Goal: Task Accomplishment & Management: Manage account settings

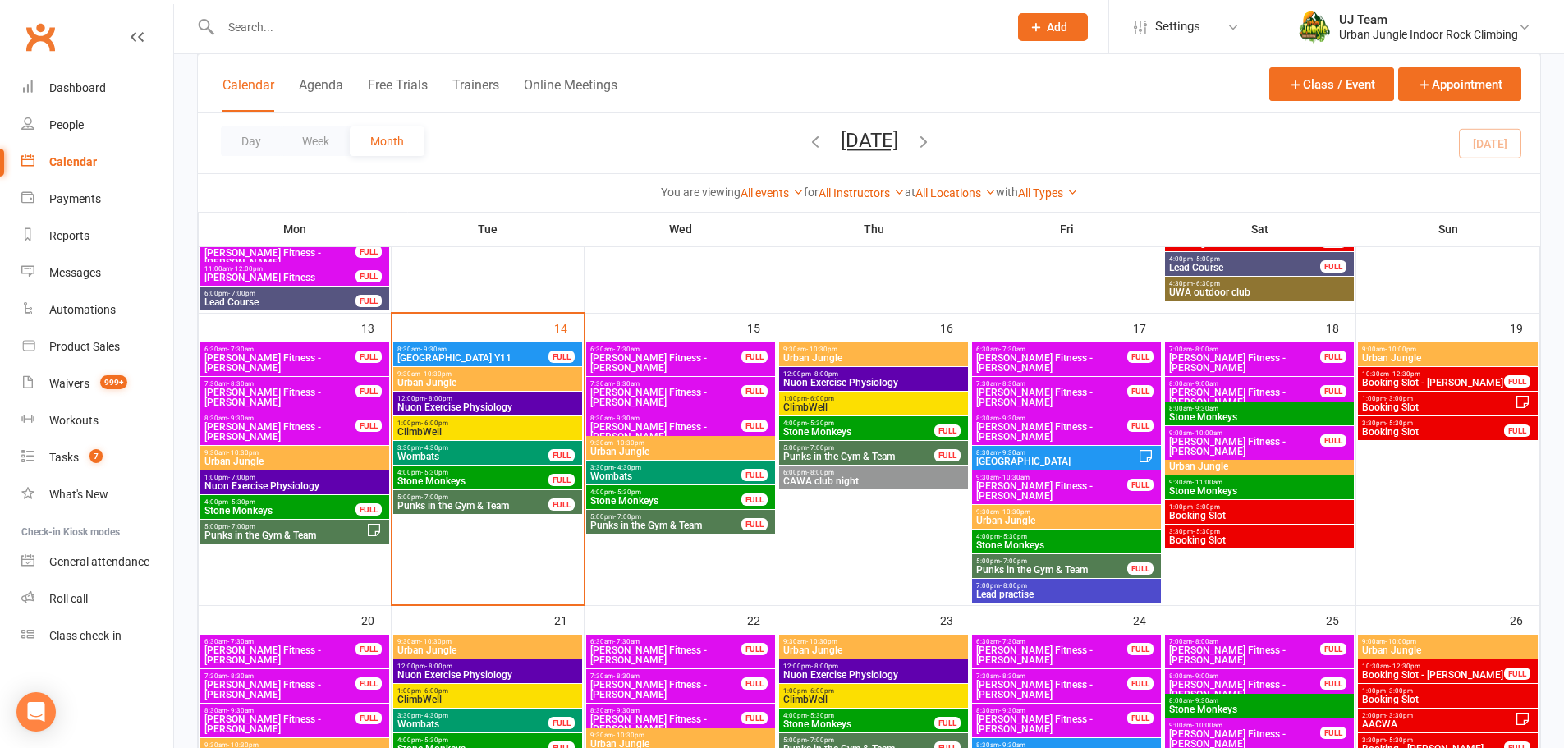
scroll to position [596, 0]
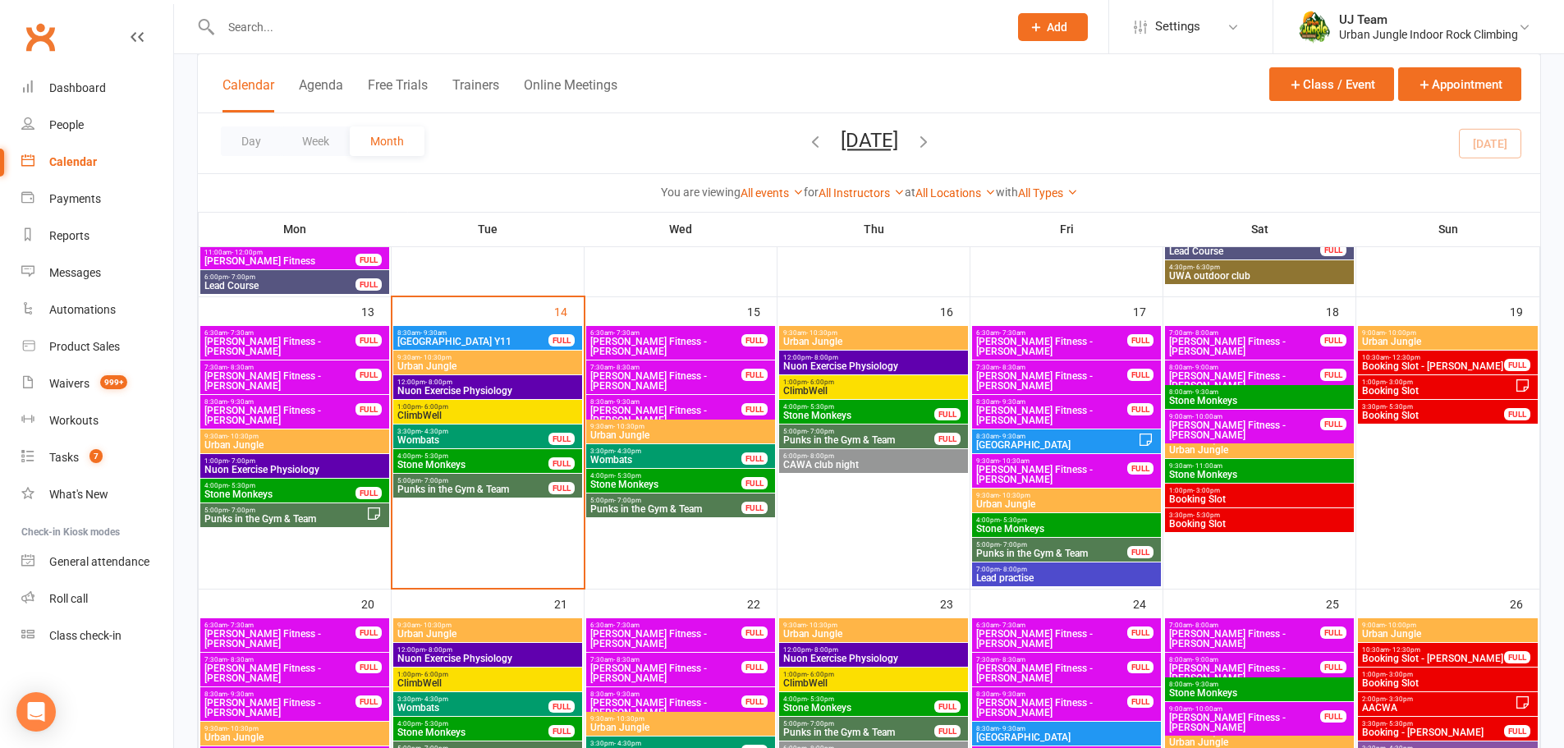
click at [478, 433] on span "3:30pm - 4:30pm" at bounding box center [472, 431] width 153 height 7
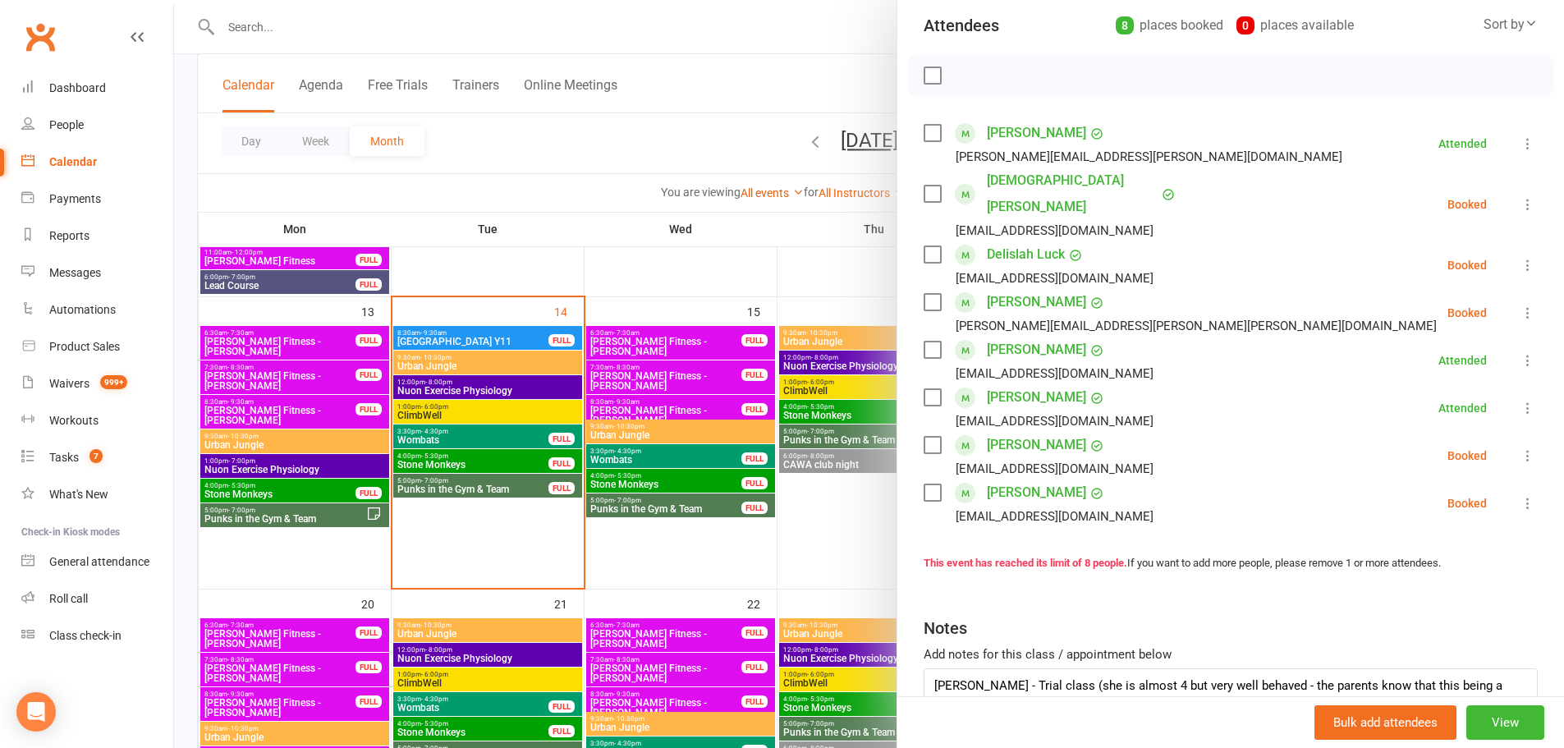
scroll to position [268, 0]
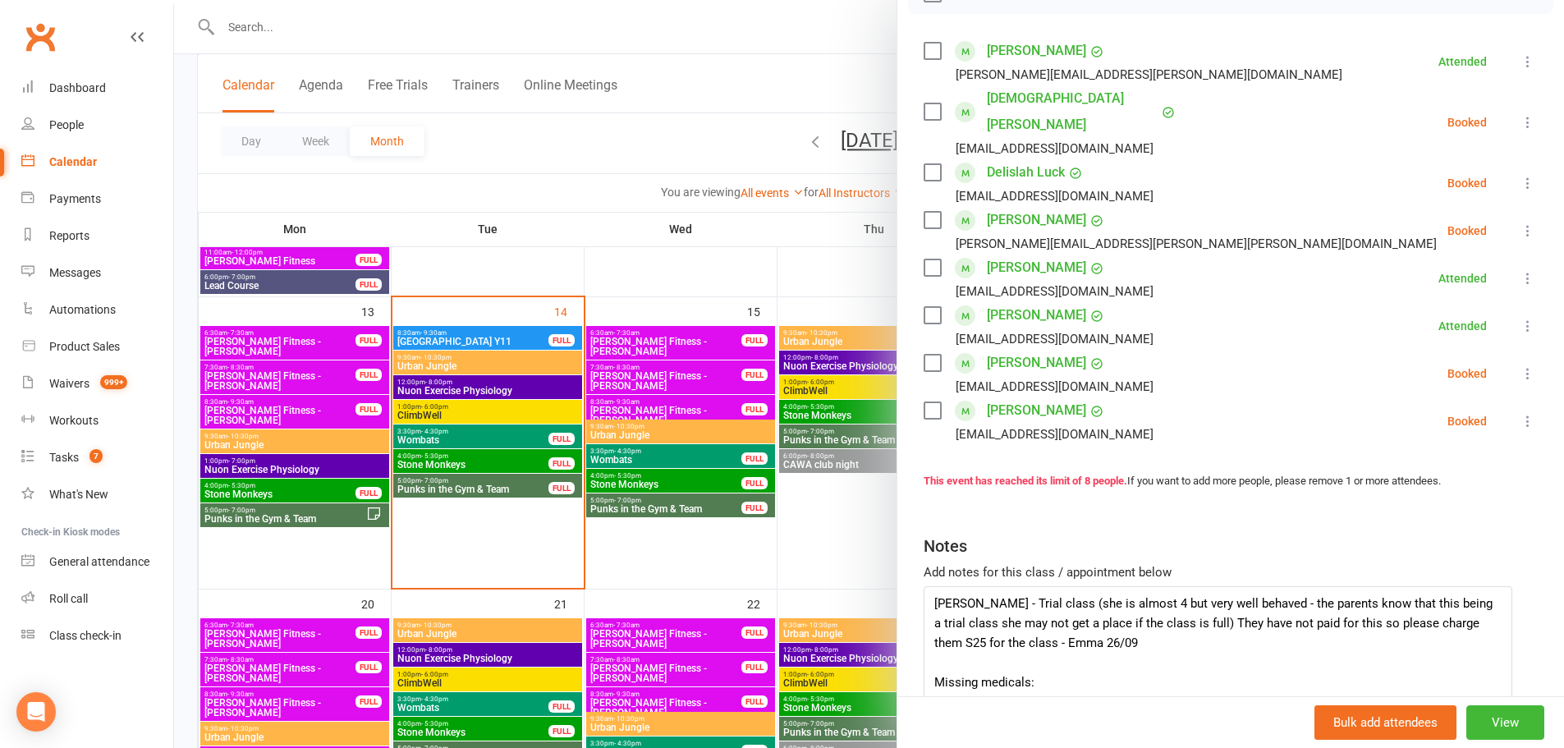
drag, startPoint x: 1507, startPoint y: 610, endPoint x: 1500, endPoint y: 754, distance: 144.7
click at [1500, 747] on html "Prospect Member Non-attending contact Class / event Appointment Task Membership…" at bounding box center [782, 445] width 1564 height 2082
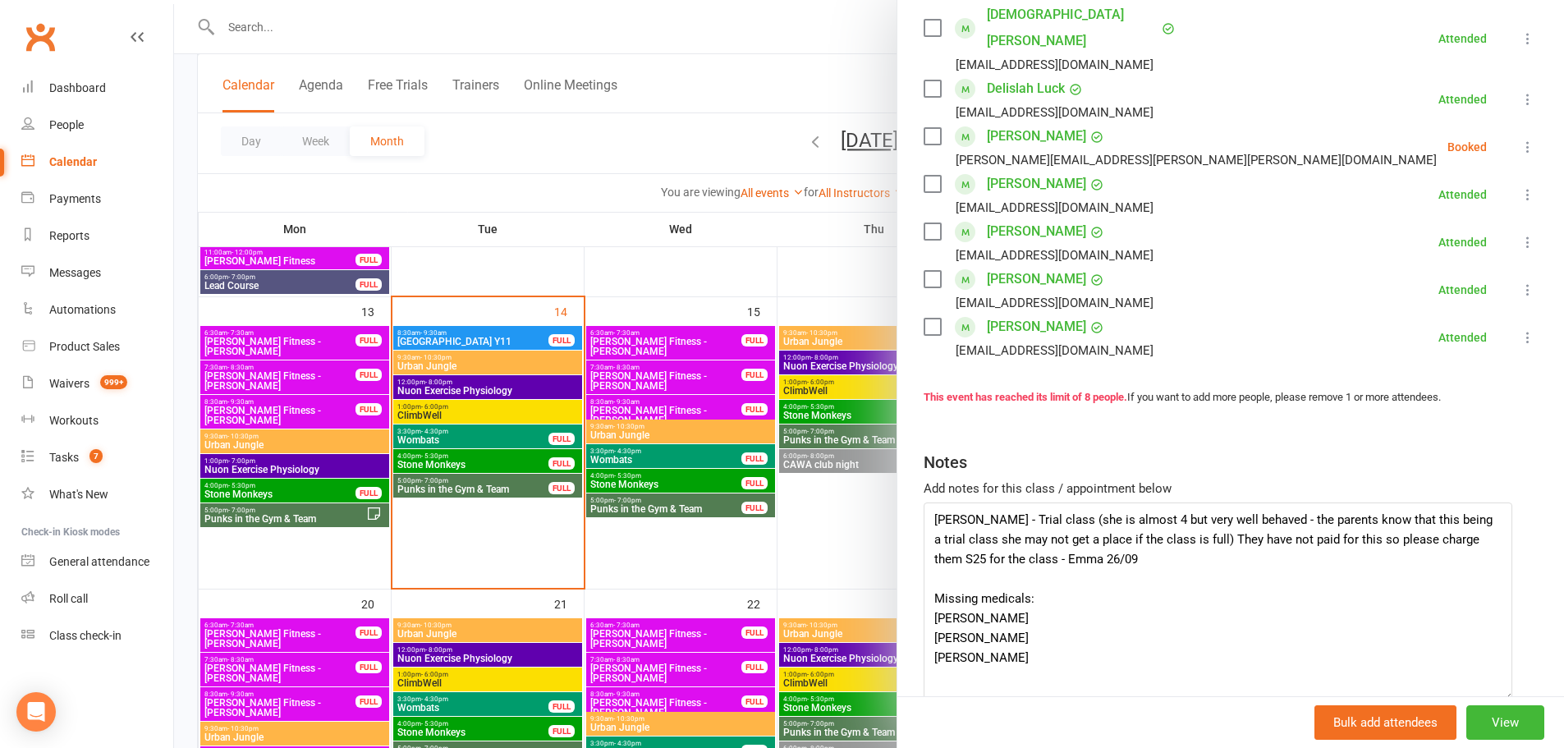
scroll to position [412, 0]
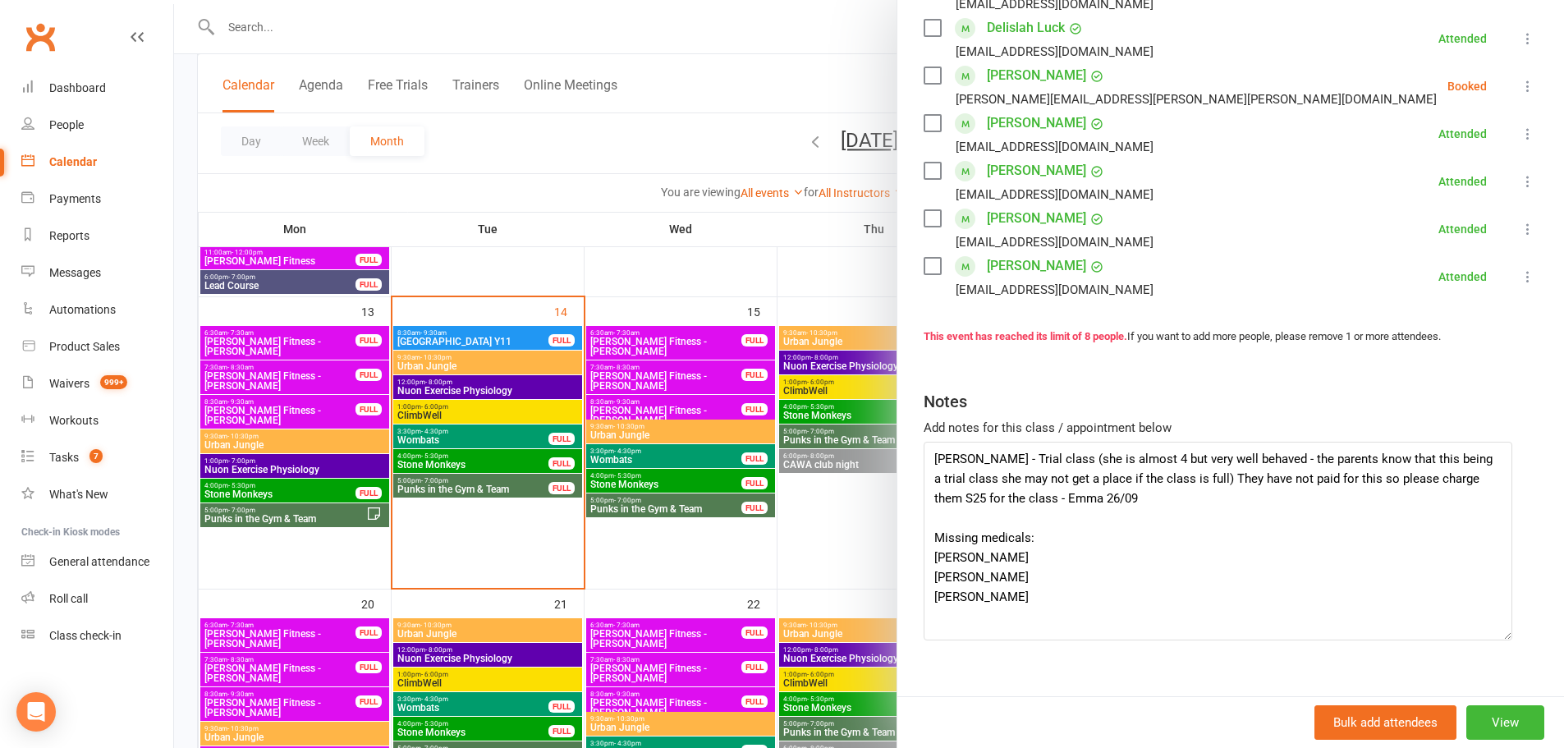
drag, startPoint x: 814, startPoint y: 368, endPoint x: 809, endPoint y: 388, distance: 21.1
click at [814, 370] on div at bounding box center [869, 374] width 1390 height 748
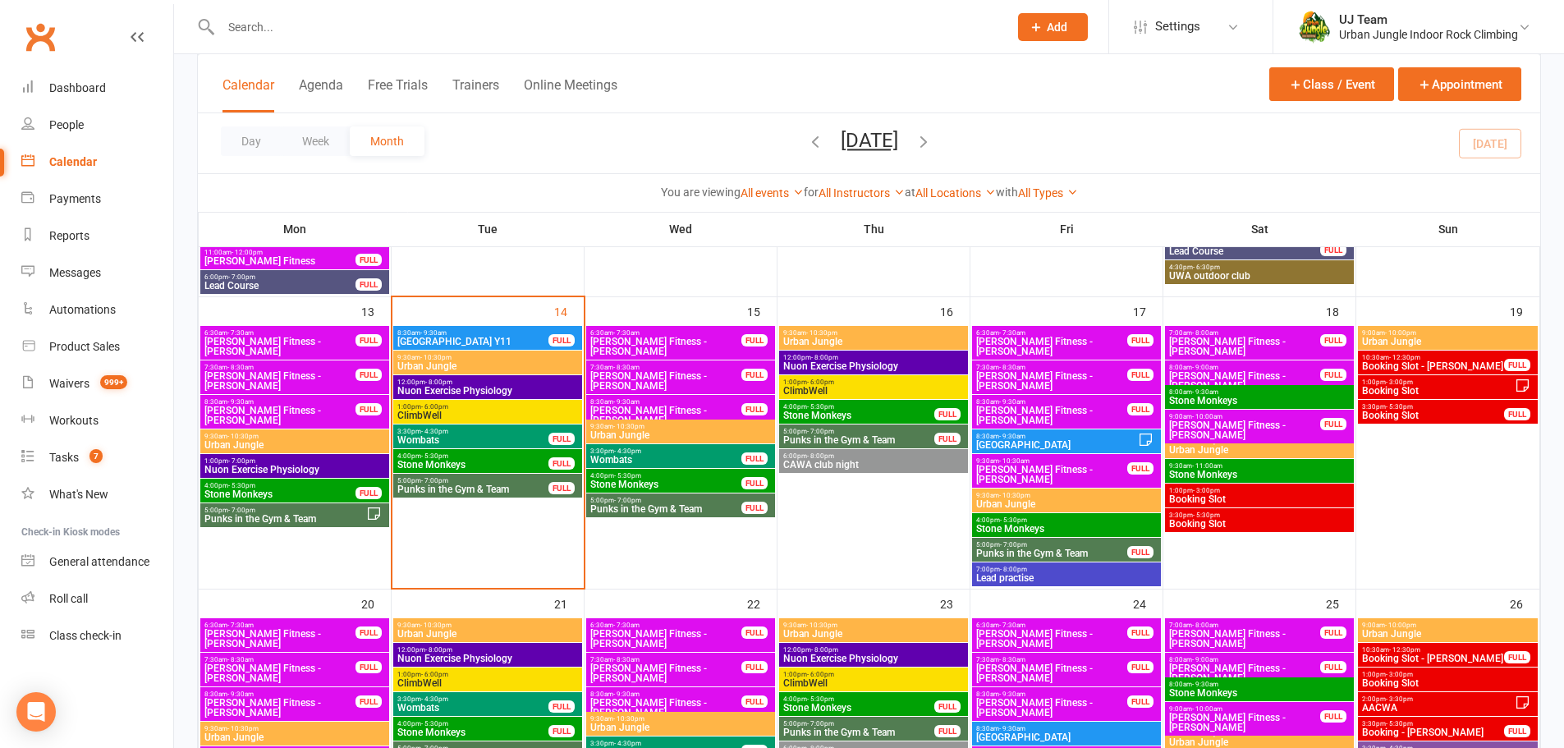
click at [451, 460] on span "Stone Monkeys" at bounding box center [472, 465] width 153 height 10
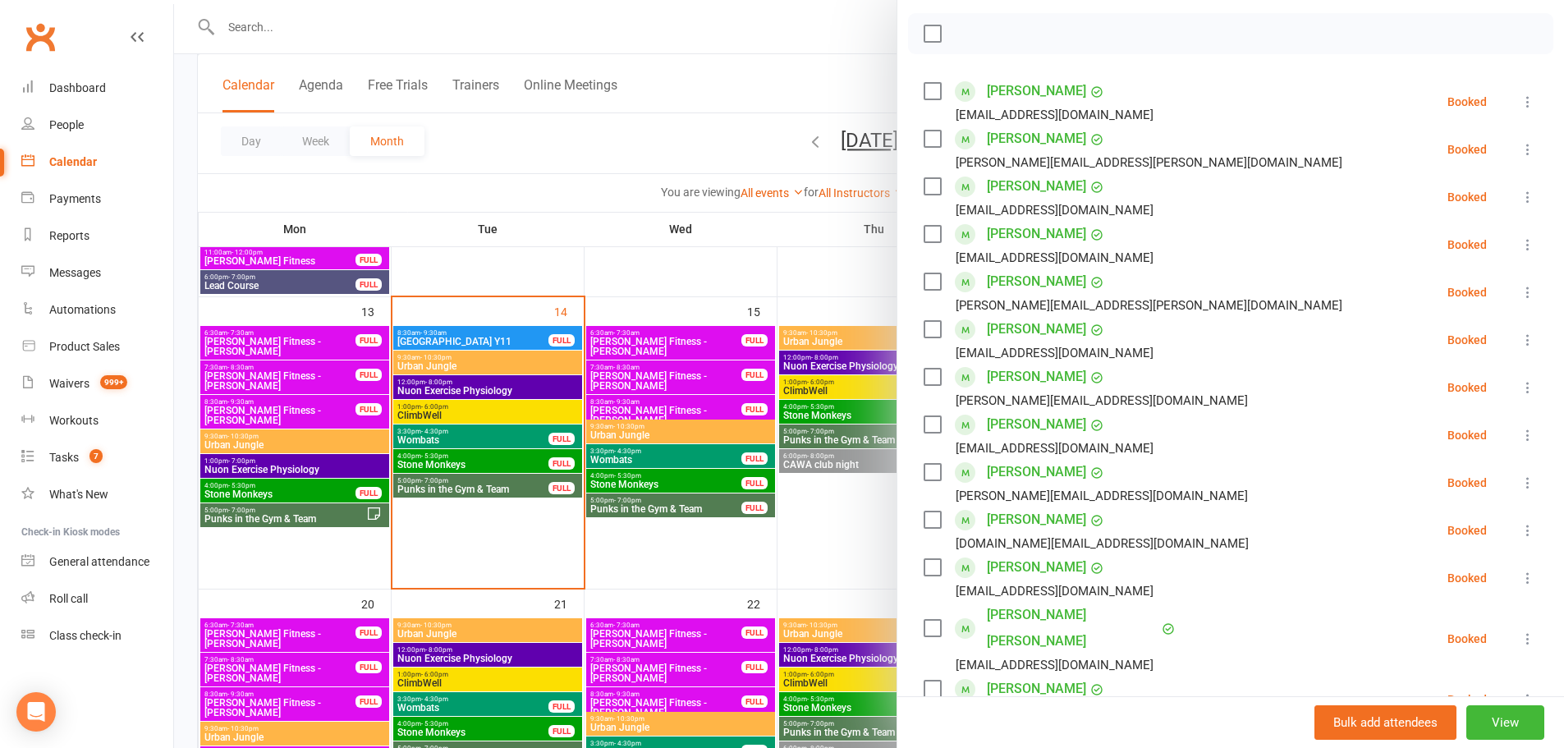
scroll to position [225, 0]
click at [841, 384] on div at bounding box center [869, 374] width 1390 height 748
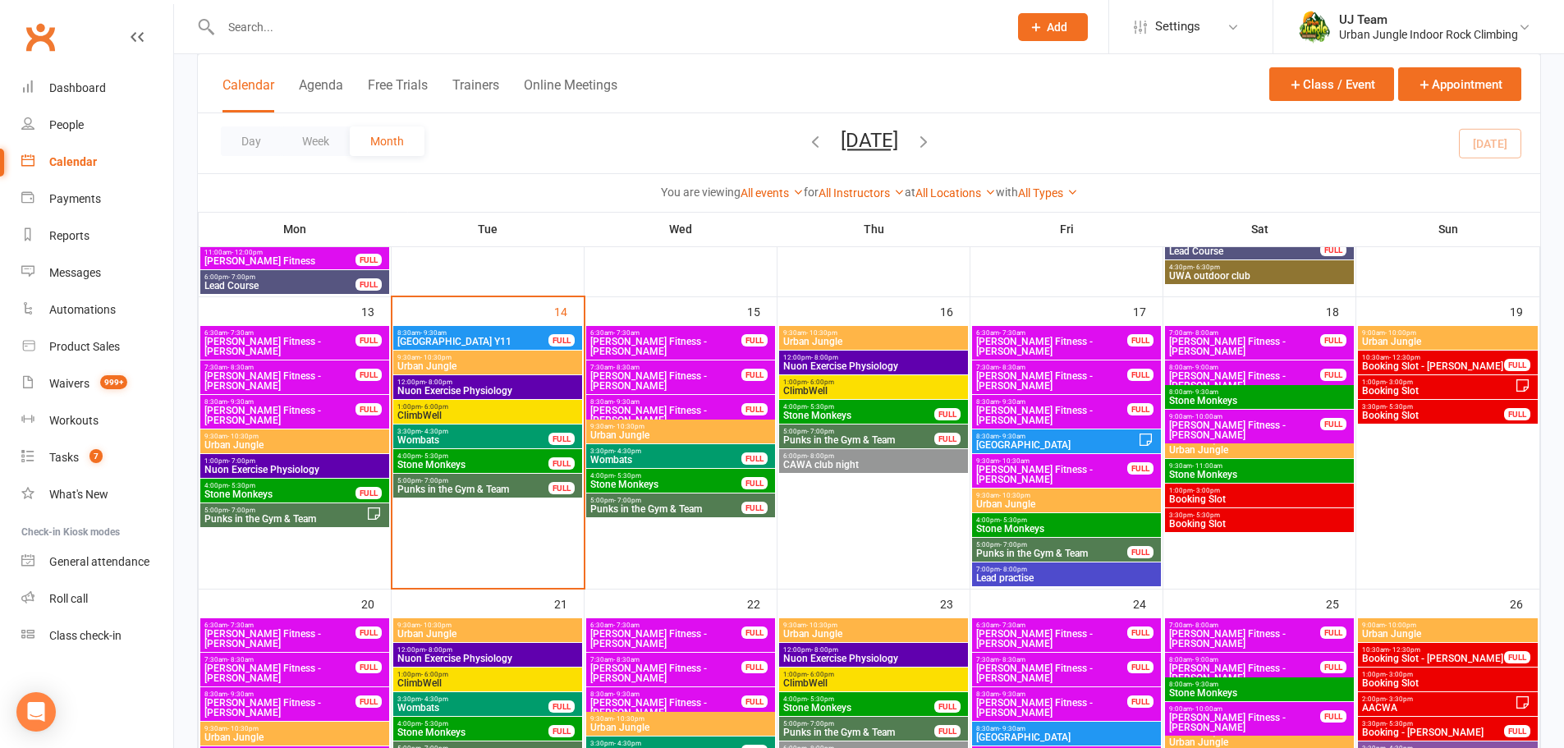
click at [1036, 529] on span "Stone Monkeys" at bounding box center [1066, 529] width 182 height 10
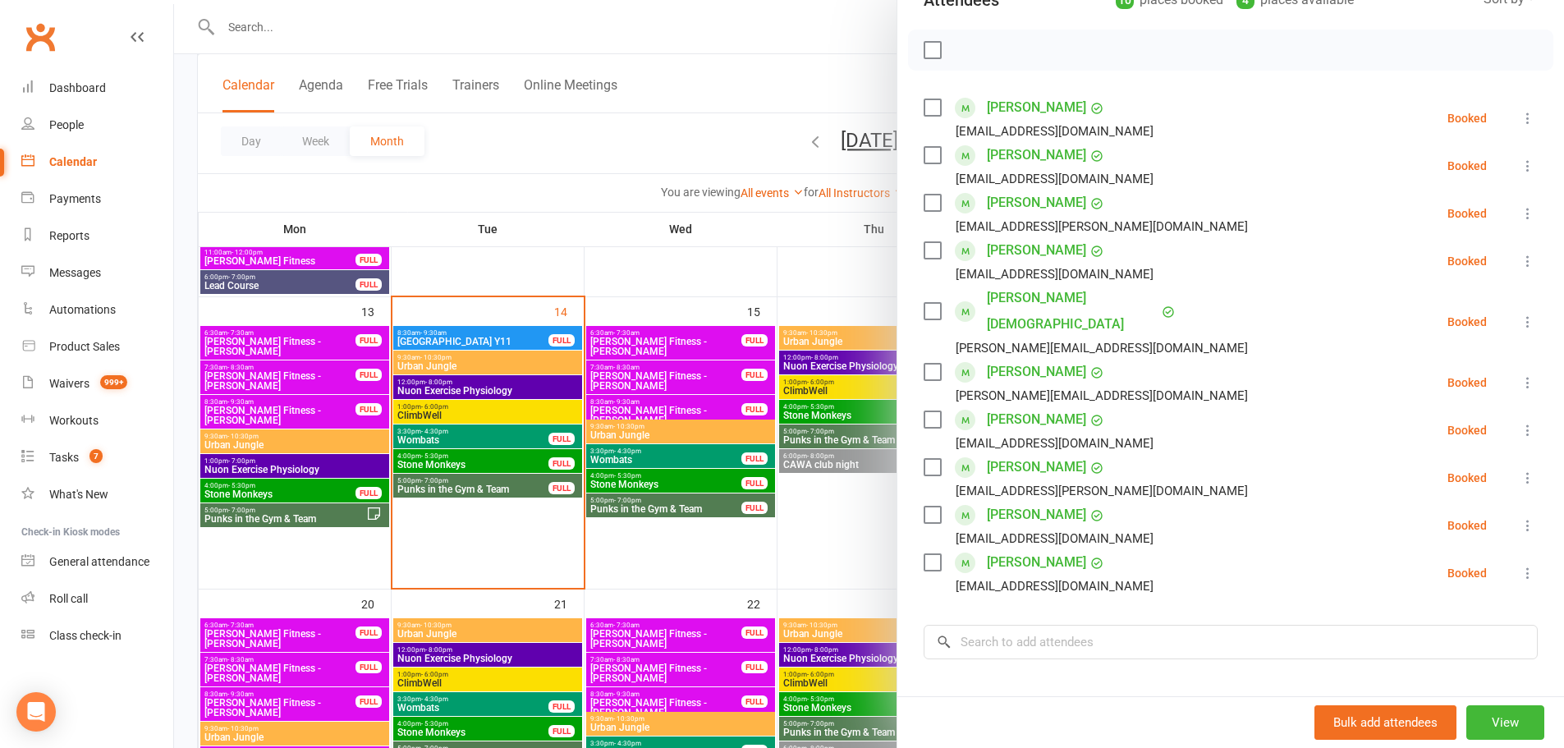
scroll to position [328, 0]
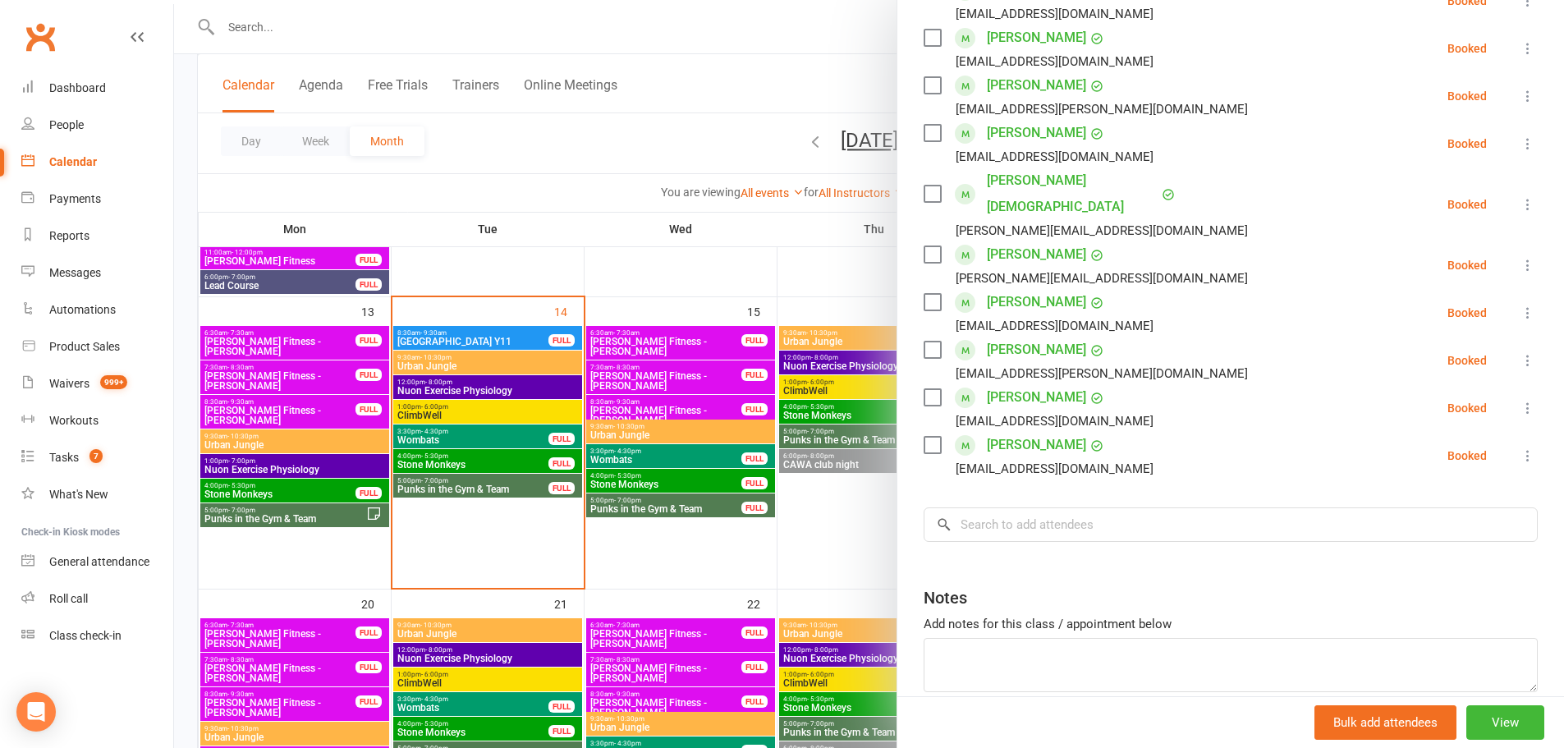
click at [901, 490] on div "Class kiosk mode Roll call 4:00 PM - 5:30 PM, [DATE] with UJ Team at Main Gym A…" at bounding box center [1230, 257] width 667 height 1033
click at [786, 503] on div at bounding box center [869, 374] width 1390 height 748
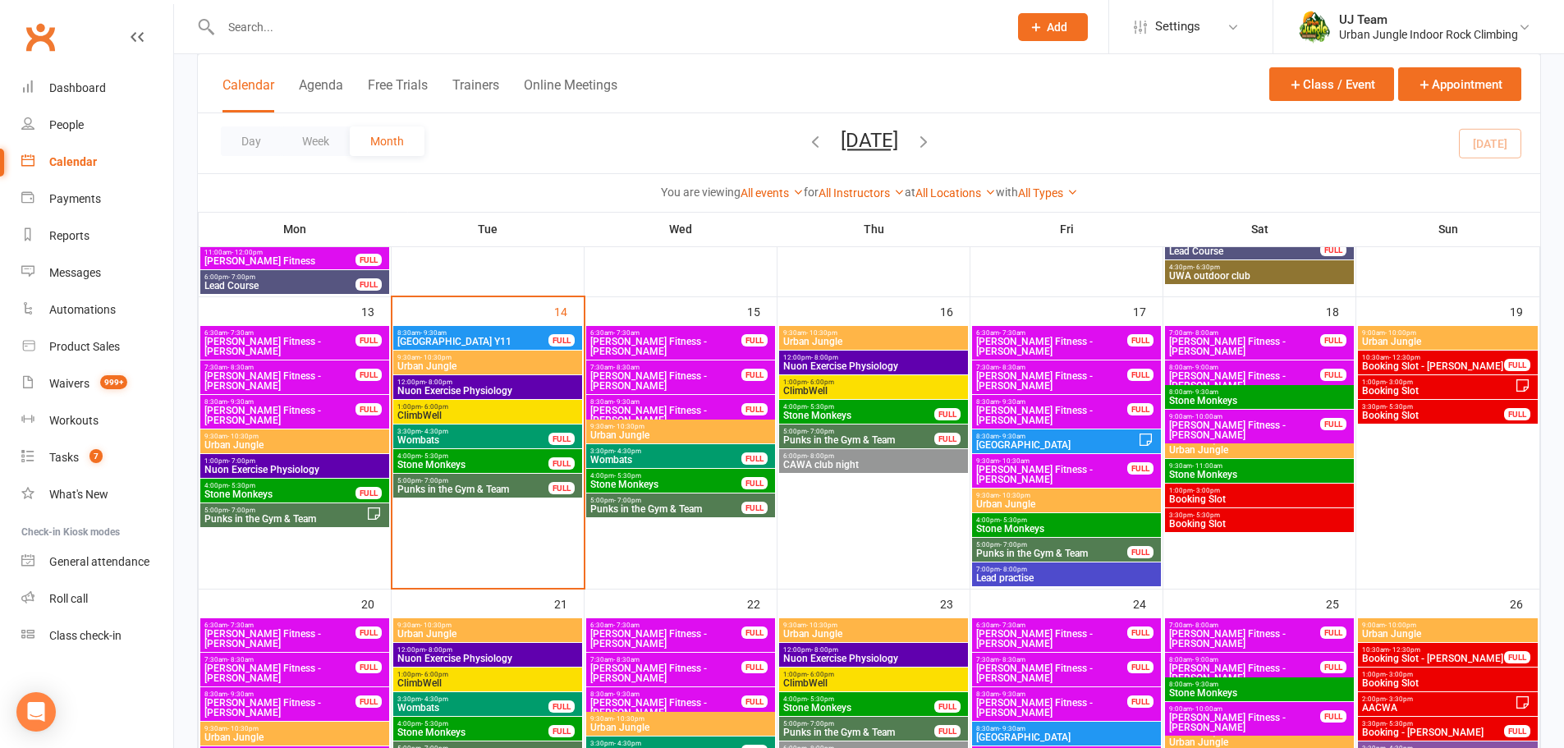
click at [1230, 397] on span "Stone Monkeys" at bounding box center [1259, 401] width 182 height 10
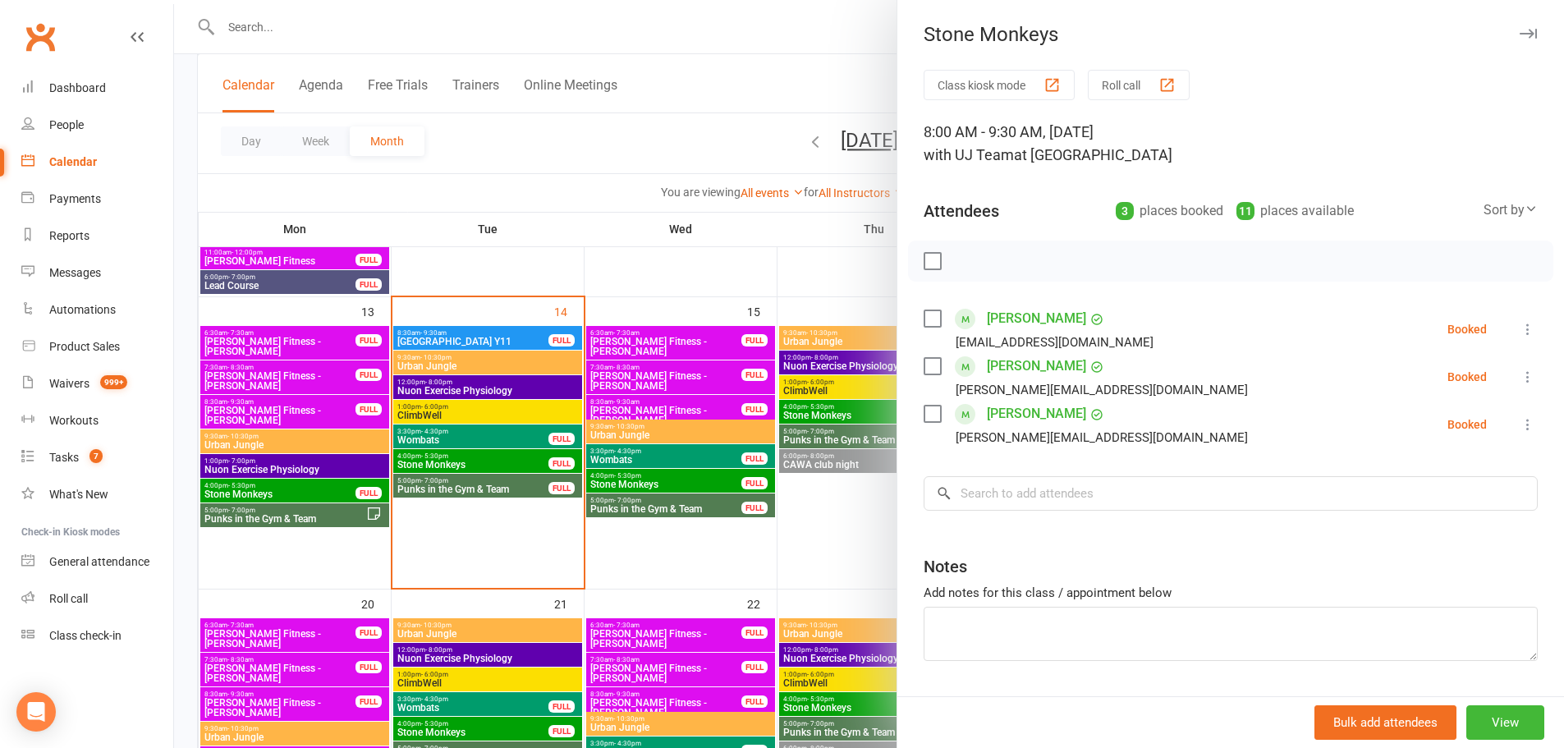
click at [873, 480] on div at bounding box center [869, 374] width 1390 height 748
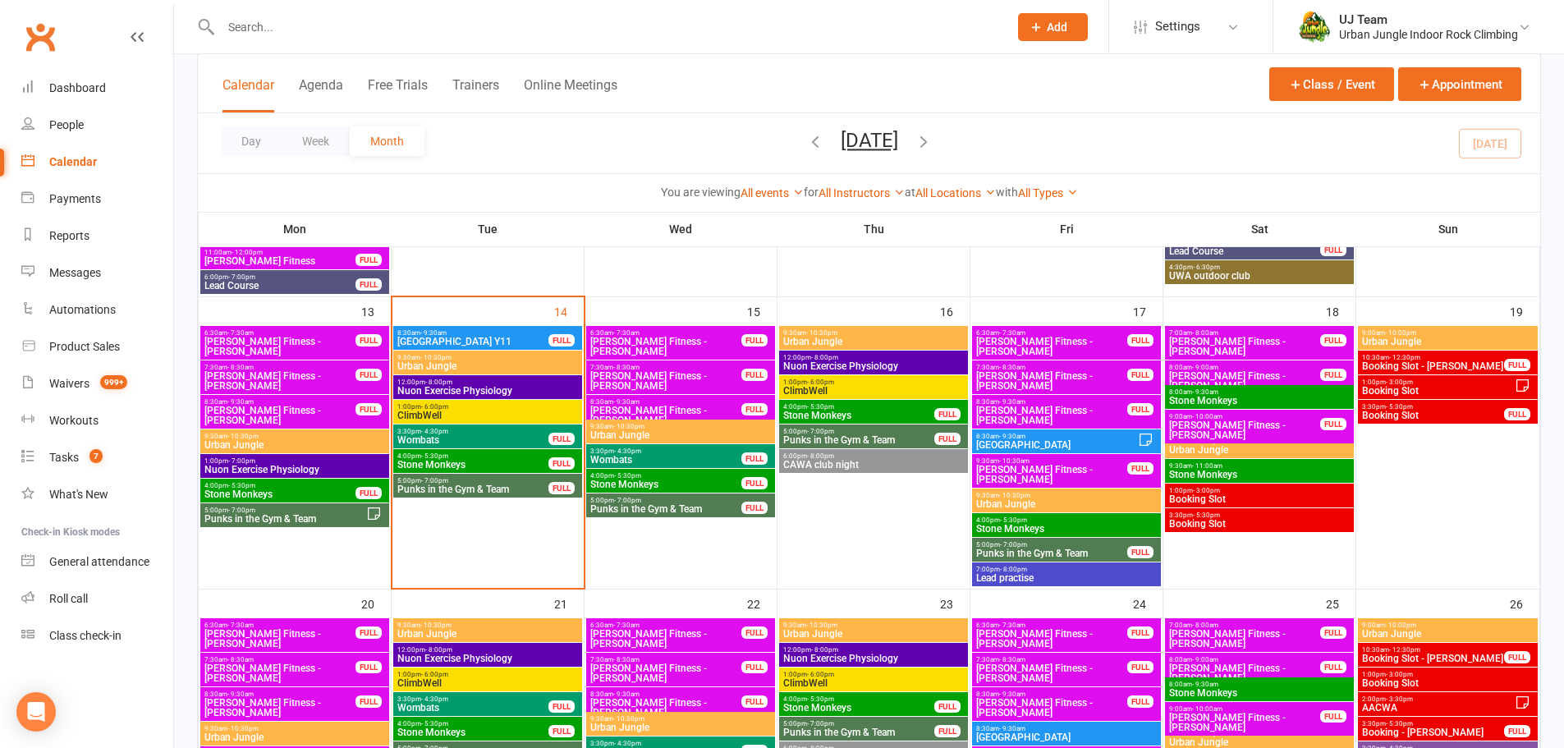
click at [267, 495] on span "Stone Monkeys" at bounding box center [280, 494] width 153 height 10
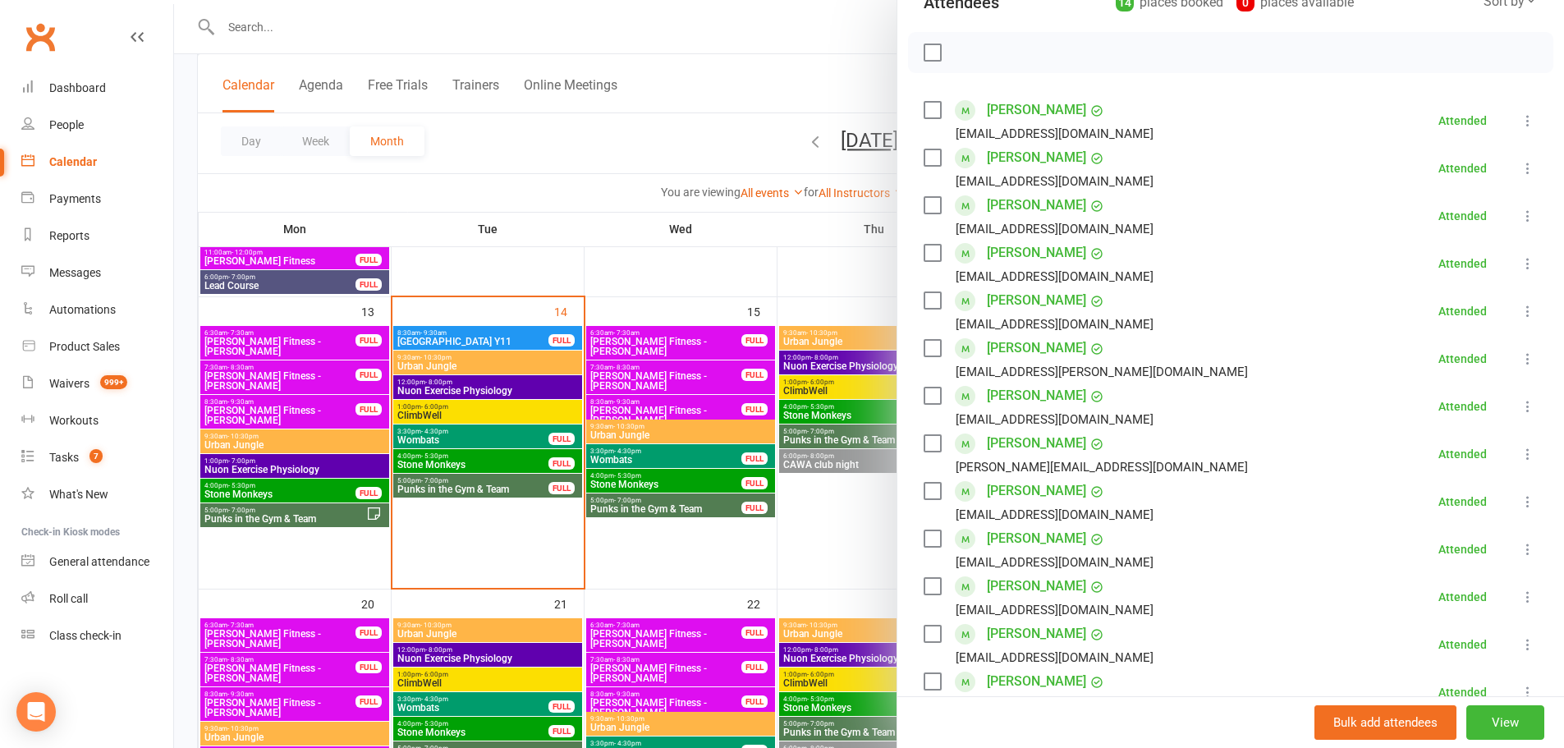
scroll to position [143, 0]
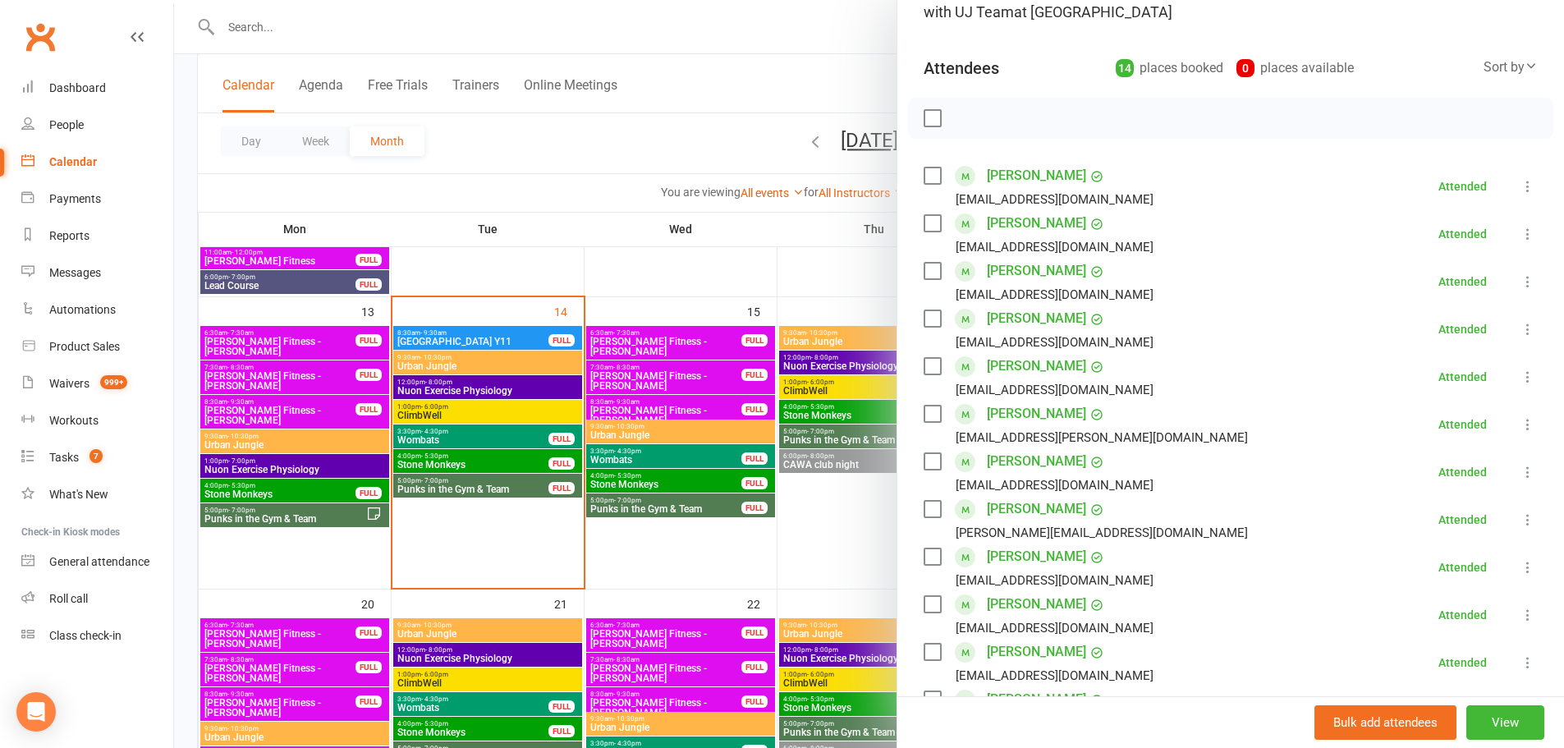
click at [624, 437] on div at bounding box center [869, 374] width 1390 height 748
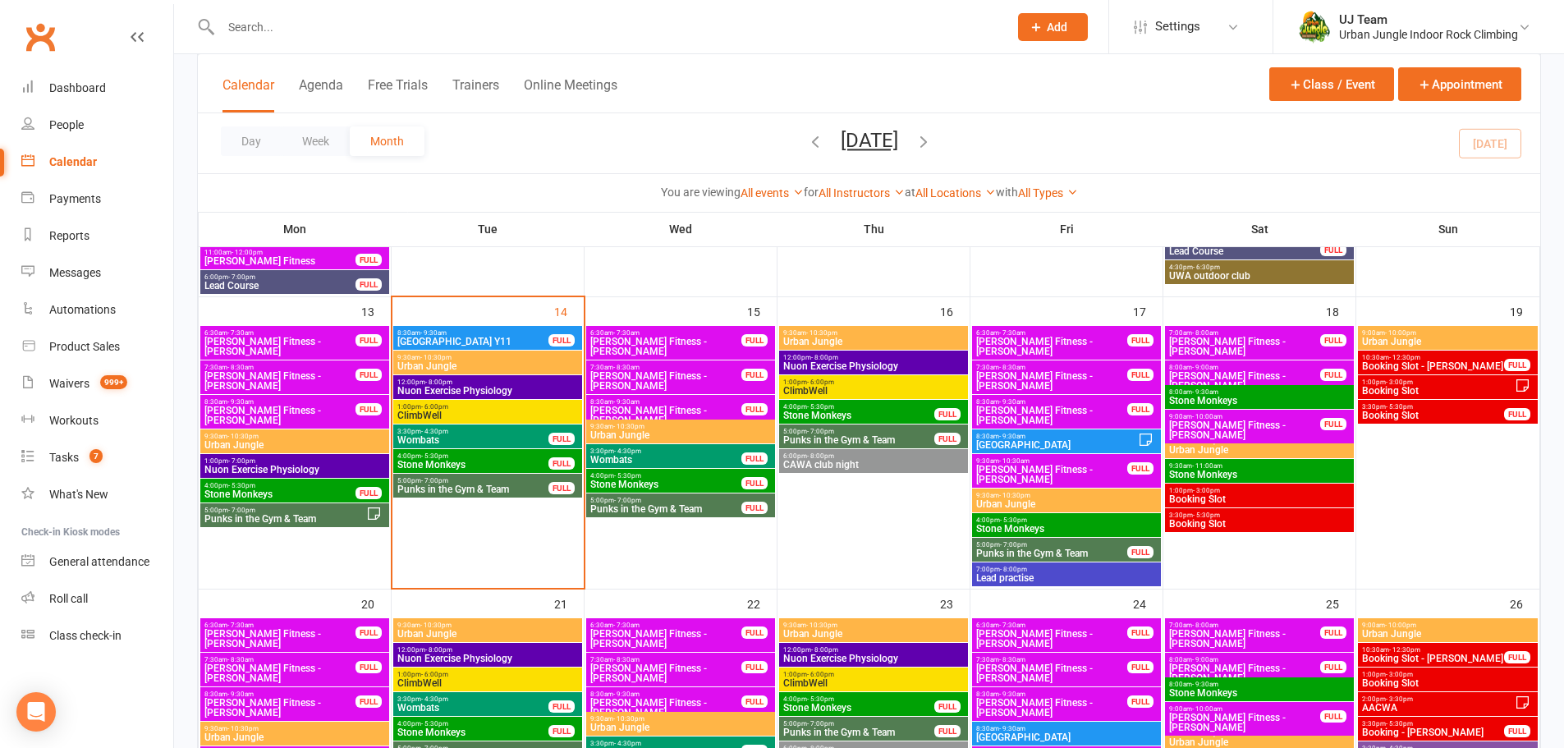
click at [634, 477] on span "- 5:30pm" at bounding box center [627, 475] width 27 height 7
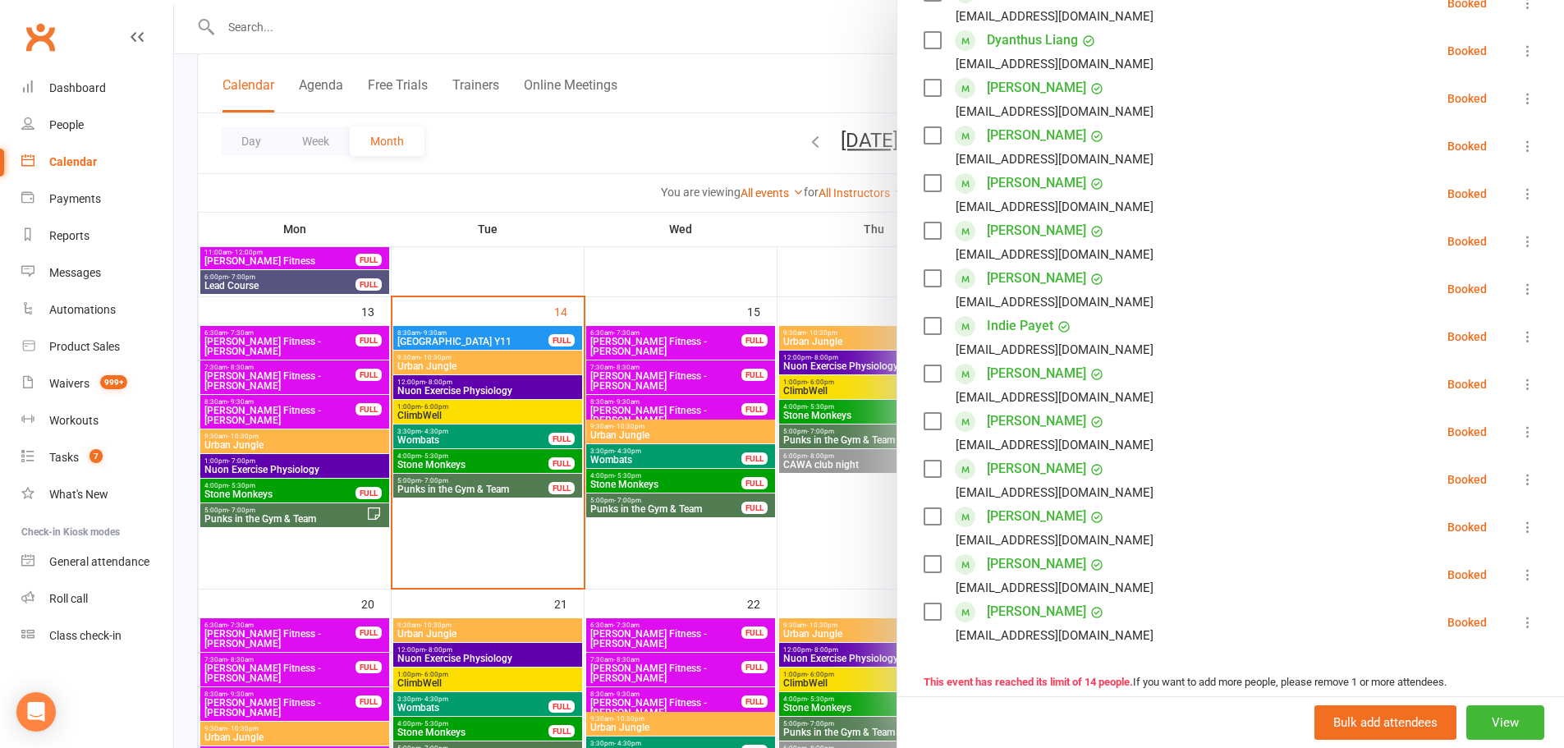
scroll to position [328, 0]
drag, startPoint x: 772, startPoint y: 445, endPoint x: 764, endPoint y: 451, distance: 10.5
click at [772, 446] on div at bounding box center [869, 374] width 1390 height 748
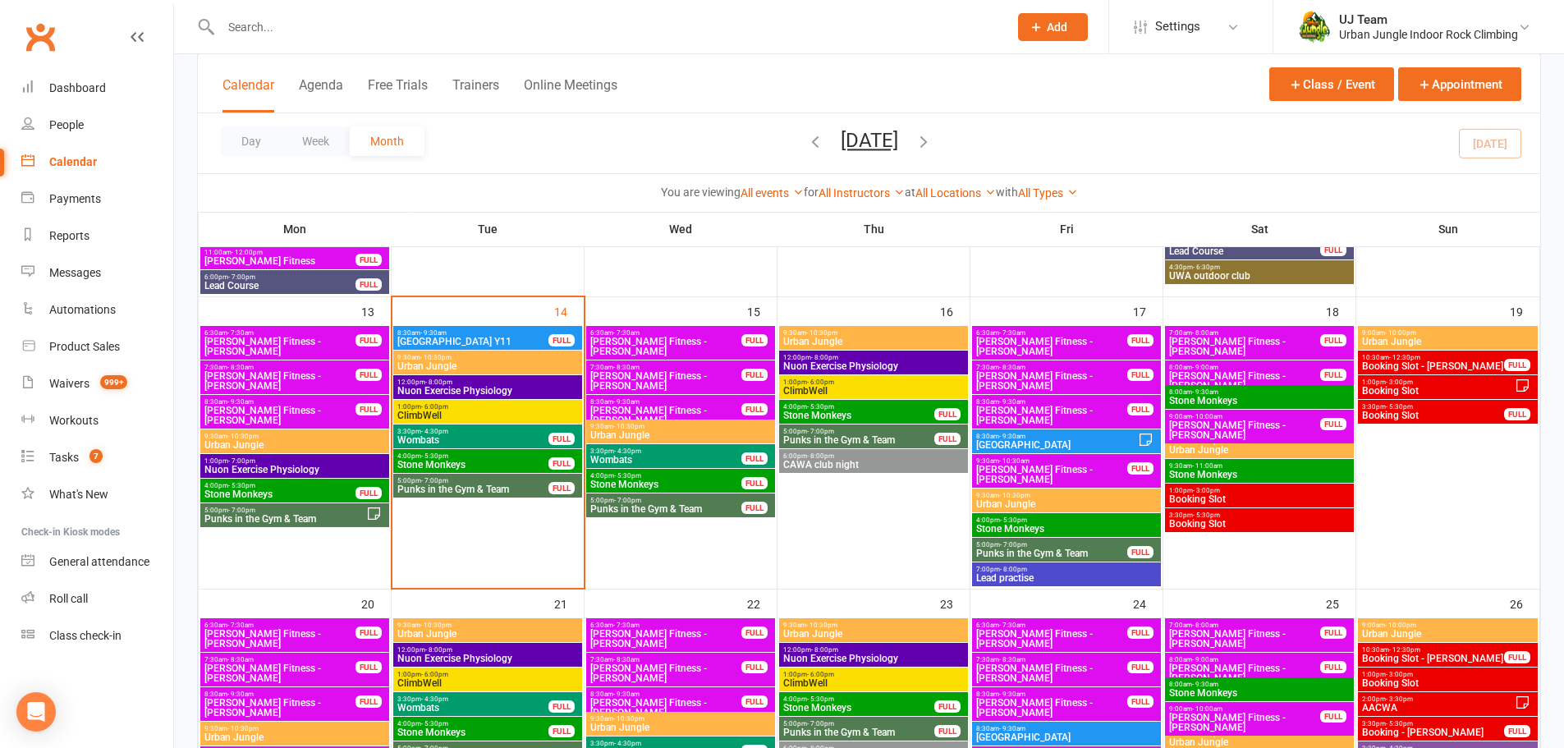
click at [872, 410] on span "Stone Monkeys" at bounding box center [858, 415] width 153 height 10
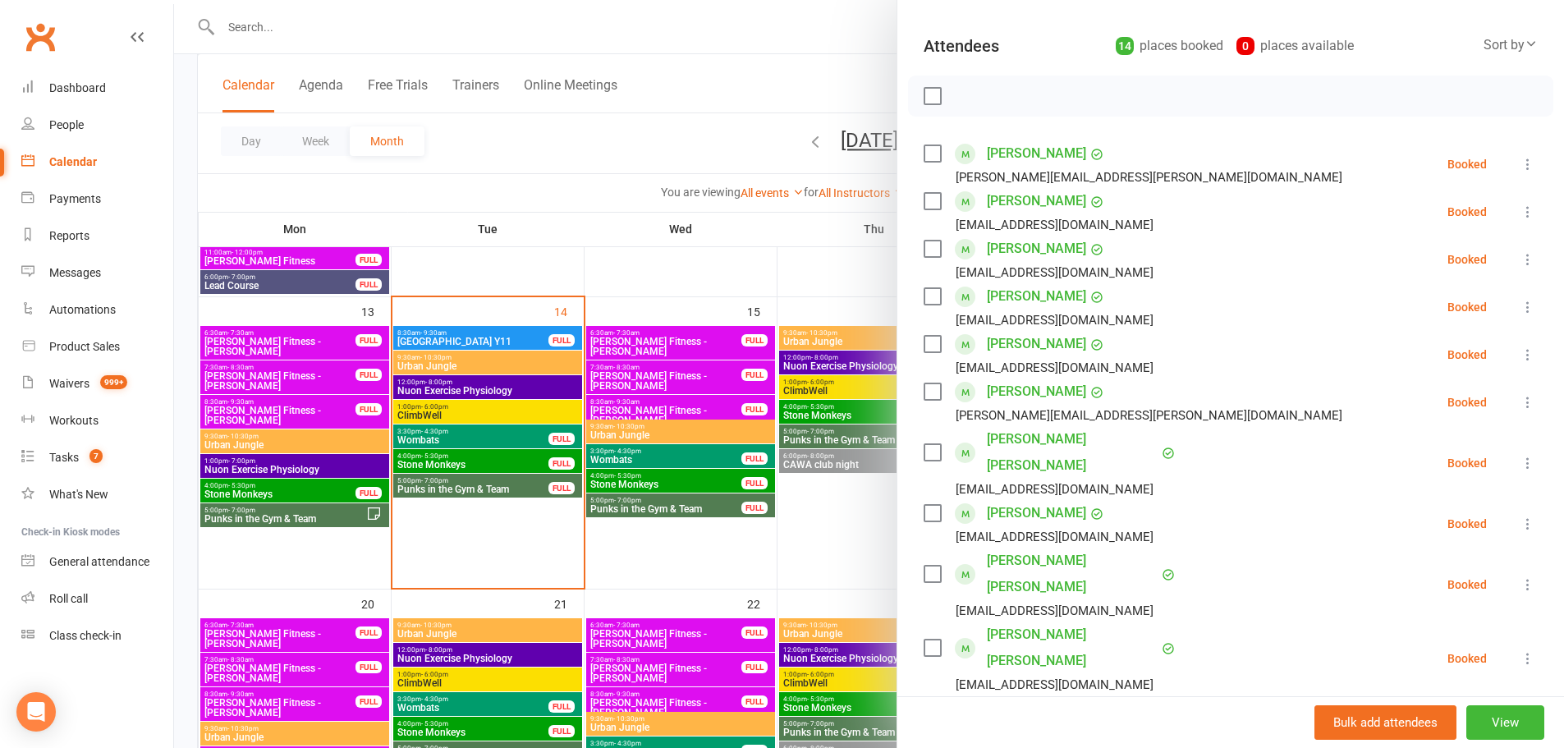
scroll to position [164, 0]
click at [792, 200] on div at bounding box center [869, 374] width 1390 height 748
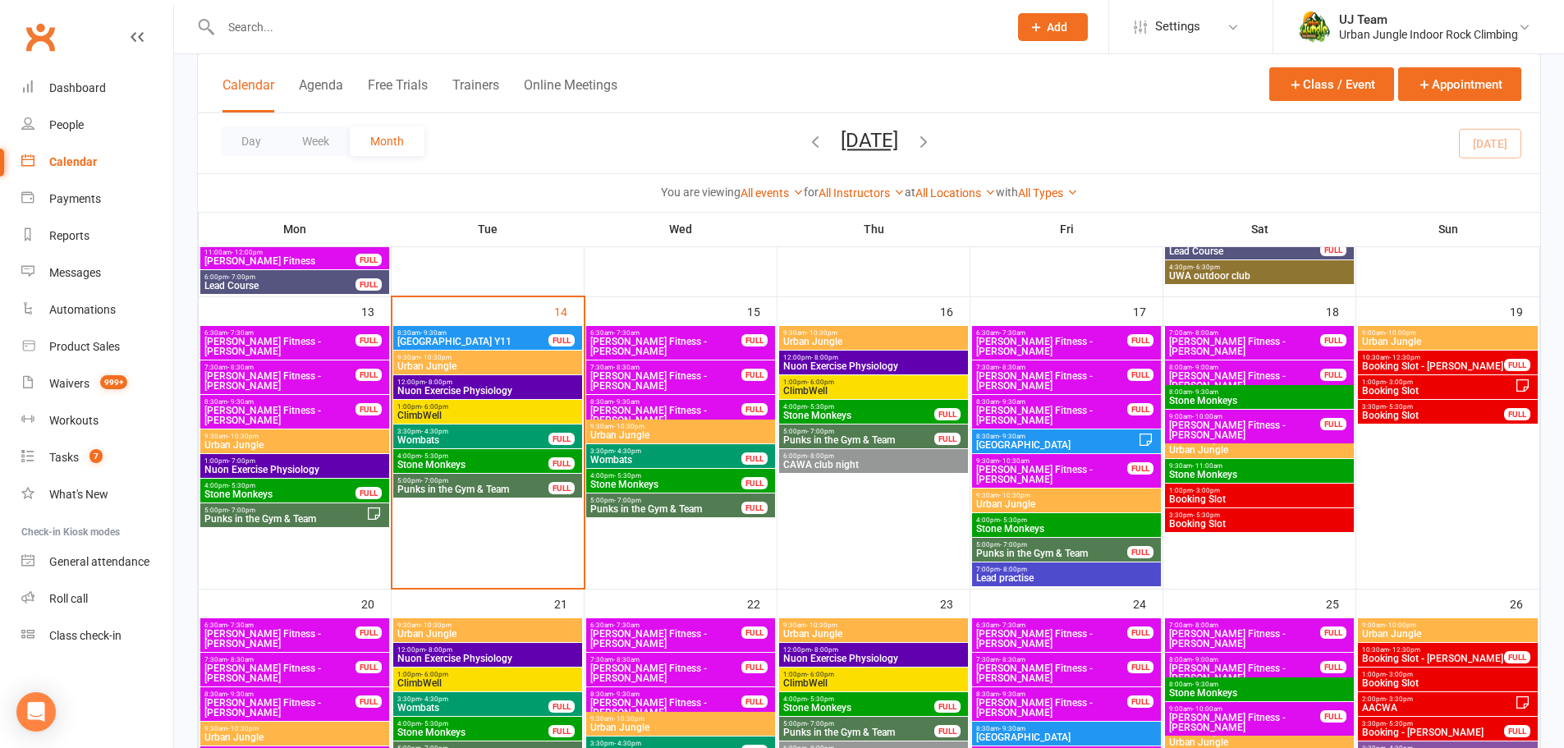
click at [687, 140] on div "Day Week Month [DATE] [DATE] Sun Mon Tue Wed Thu Fri Sat 28 29 30 01 02 03 04 0…" at bounding box center [869, 143] width 1342 height 60
click at [456, 433] on span "3:30pm - 4:30pm" at bounding box center [472, 431] width 153 height 7
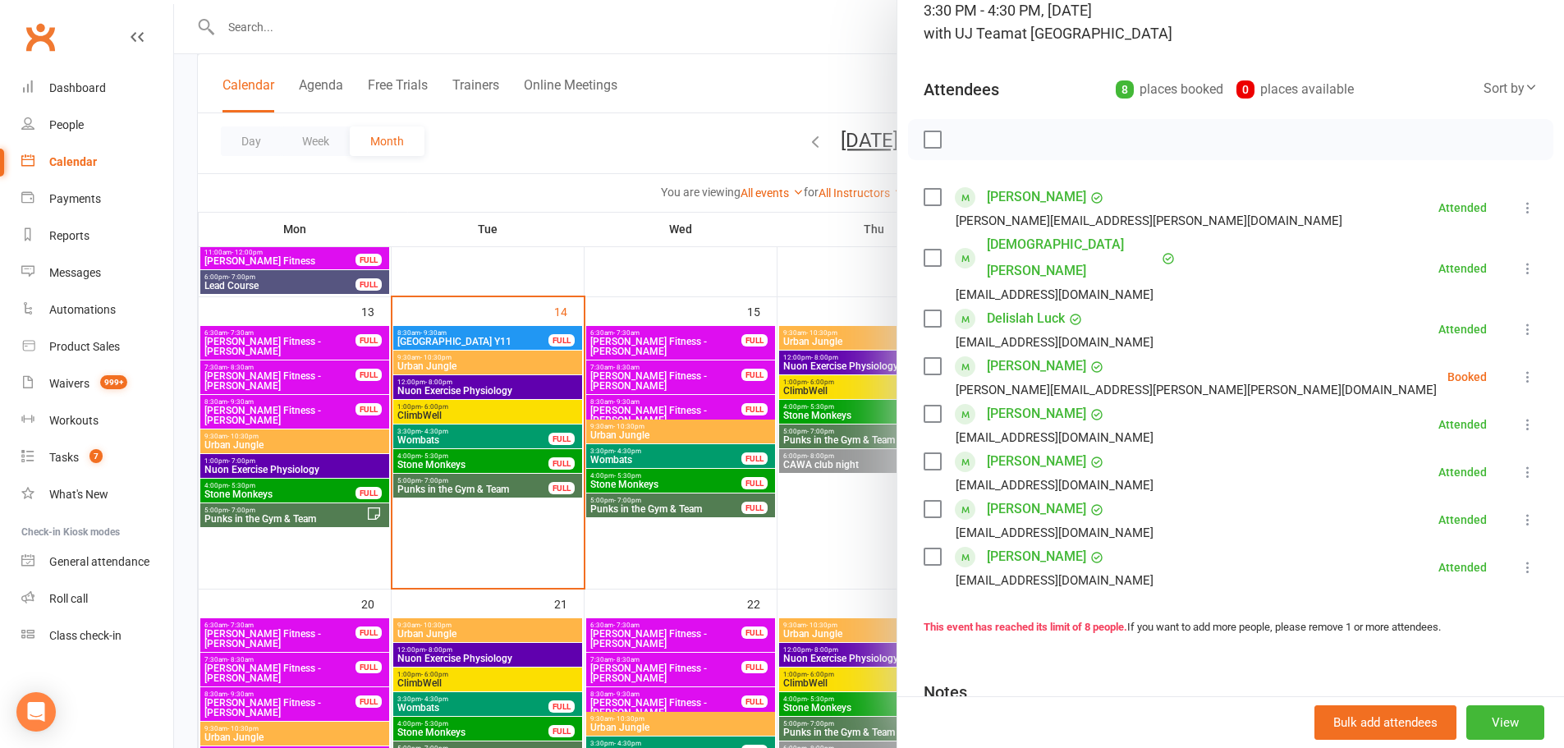
scroll to position [268, 0]
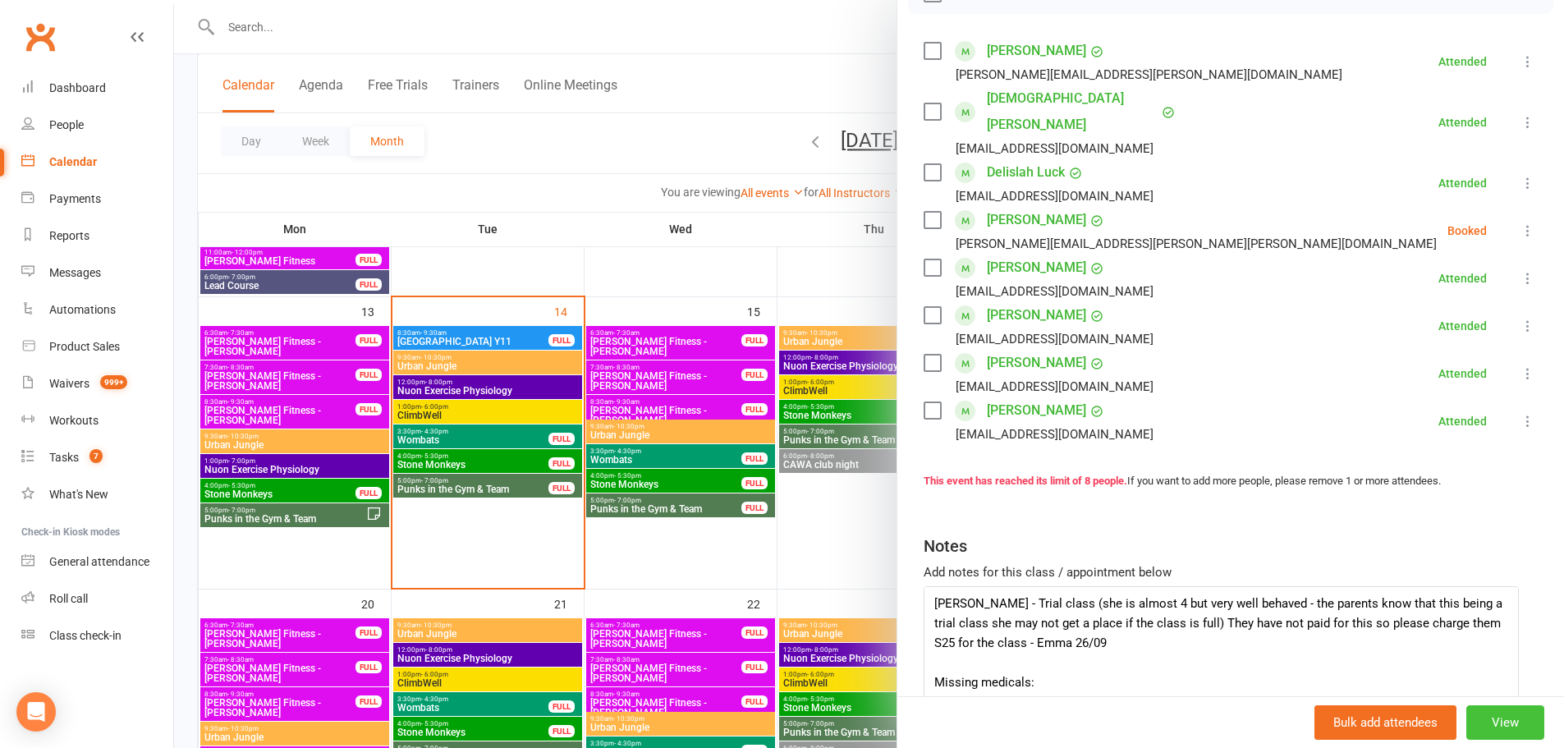
drag, startPoint x: 1505, startPoint y: 611, endPoint x: 1498, endPoint y: 722, distance: 111.0
click at [1498, 722] on div "Wombats Class kiosk mode Roll call 3:30 PM - 4:30 PM, [DATE] with UJ Team at Ma…" at bounding box center [1229, 374] width 667 height 748
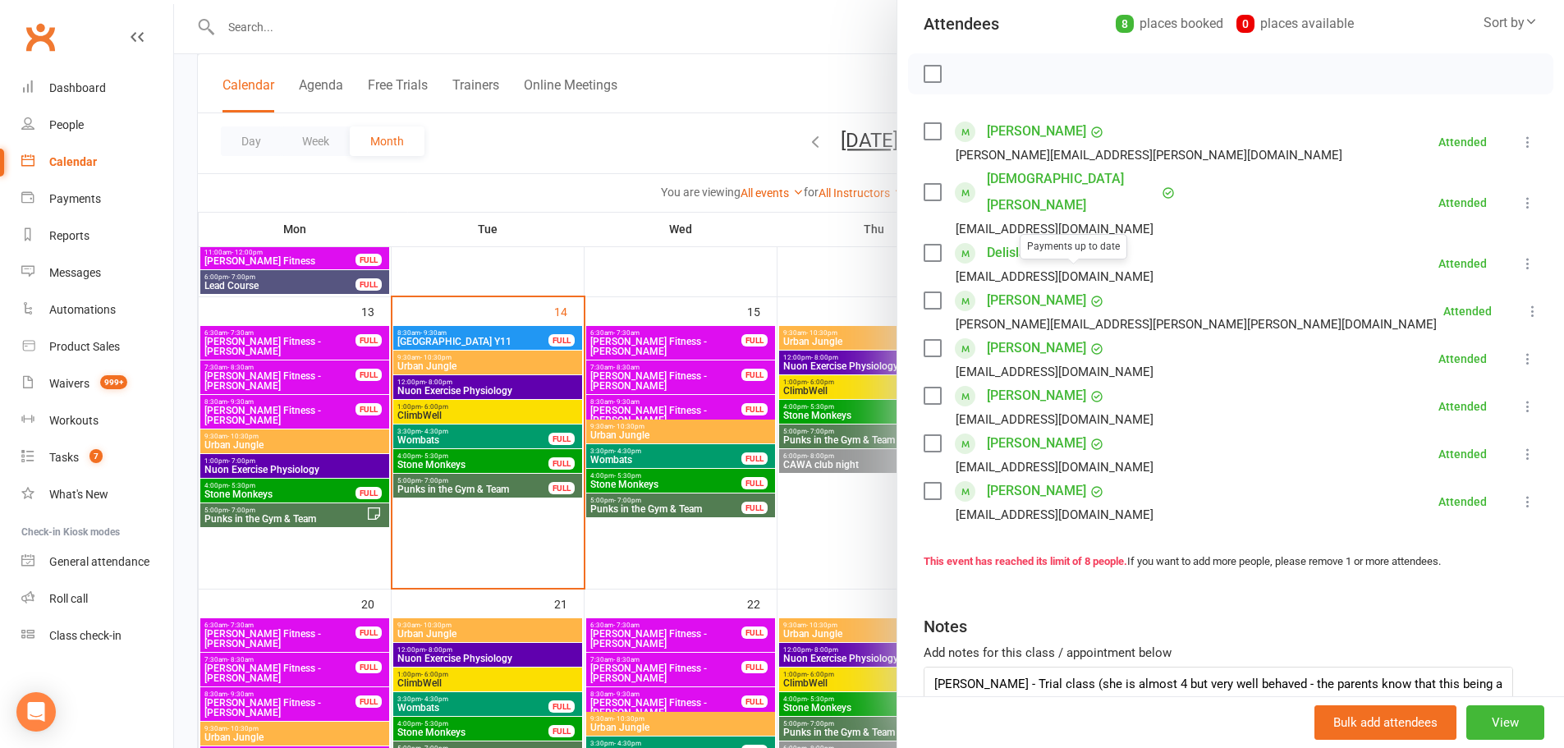
scroll to position [186, 0]
click at [586, 320] on div at bounding box center [869, 374] width 1390 height 748
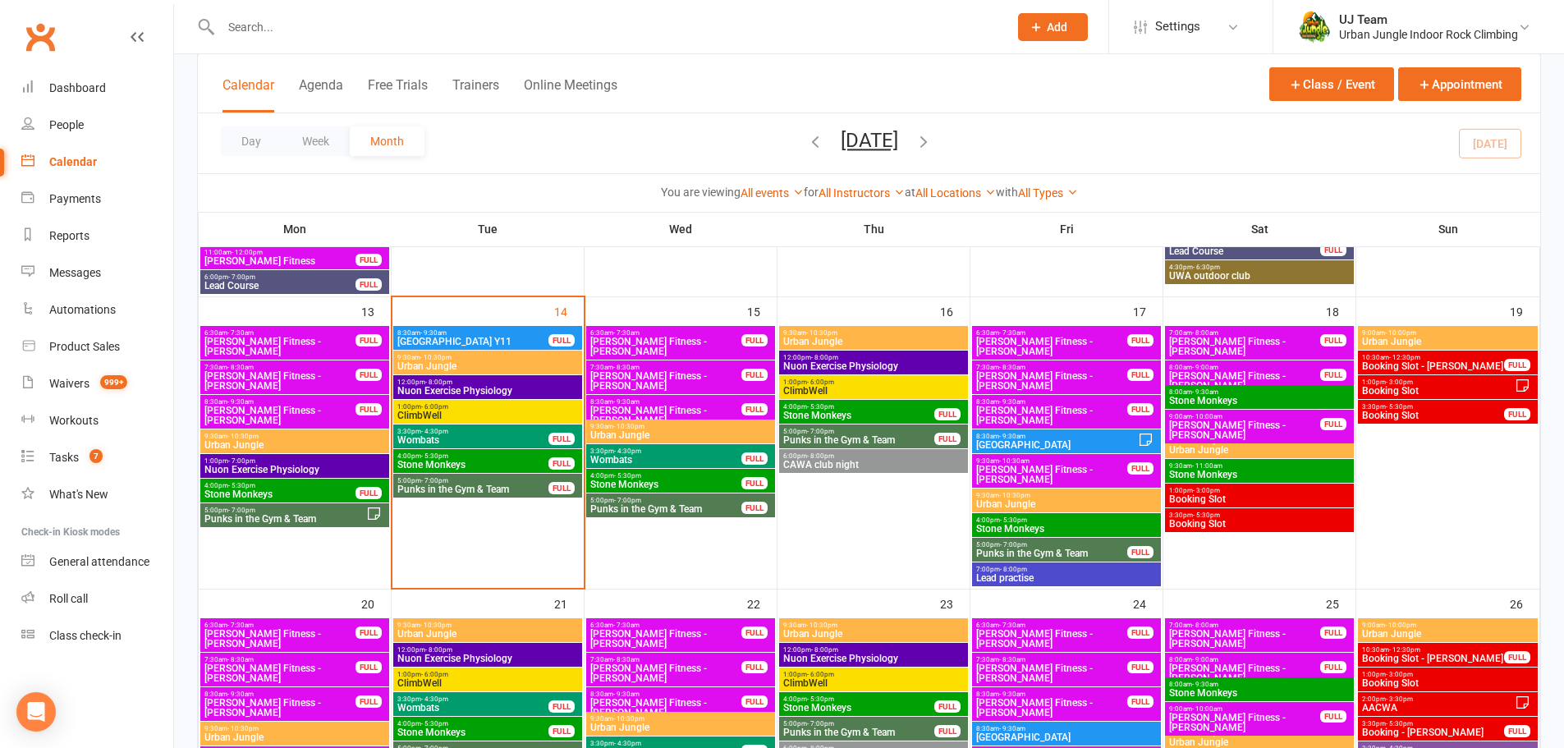
click at [534, 457] on span "4:00pm - 5:30pm" at bounding box center [472, 455] width 153 height 7
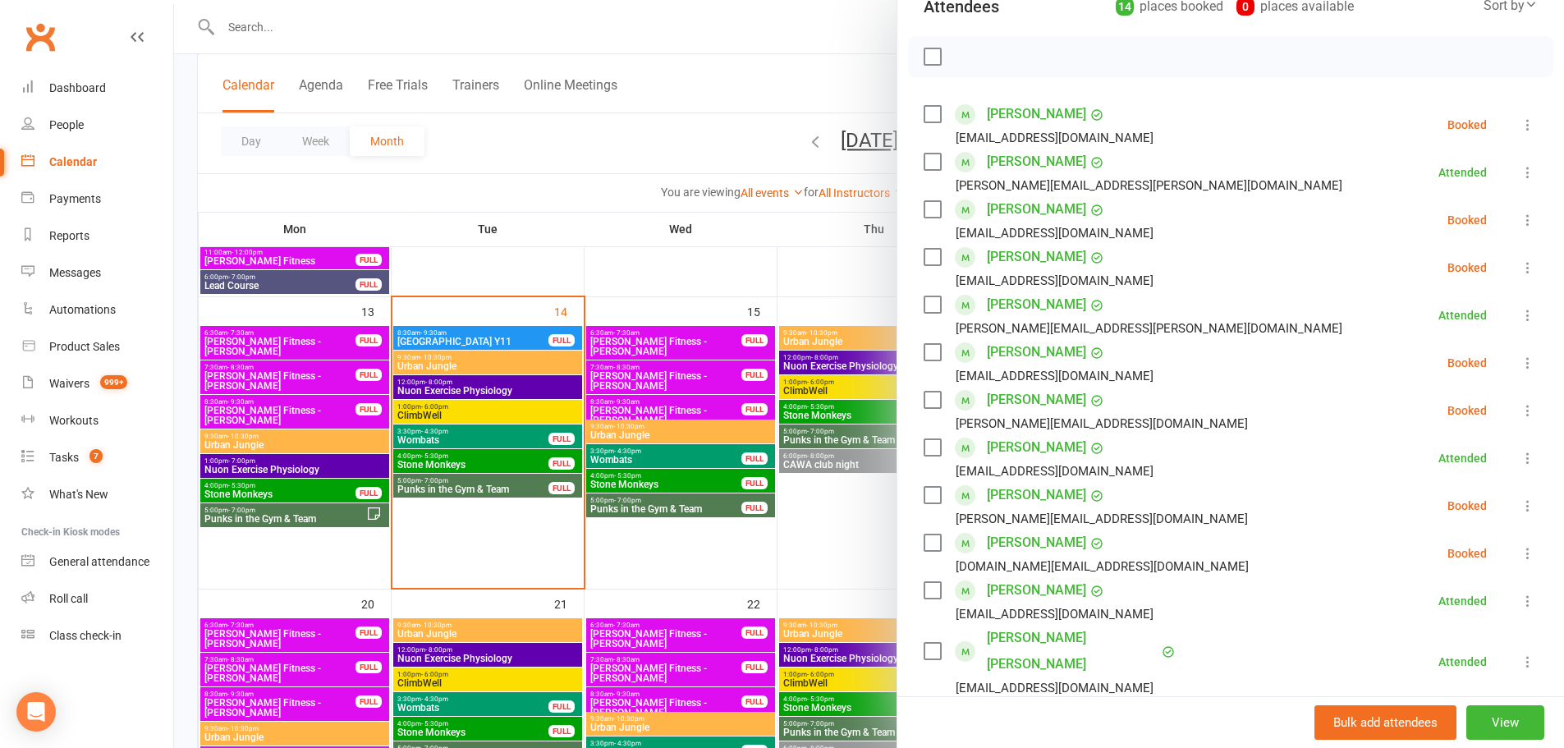
scroll to position [410, 0]
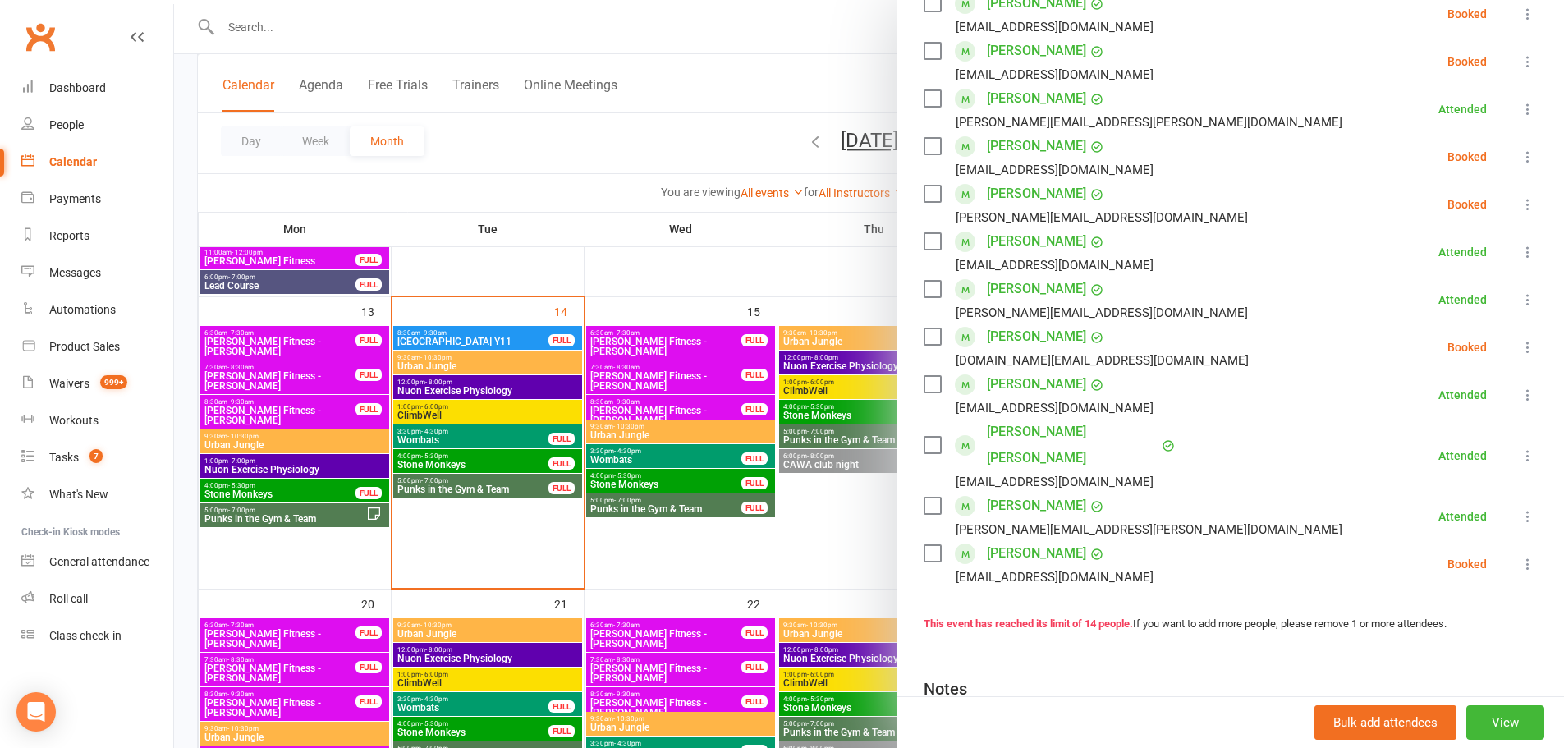
click at [722, 76] on div at bounding box center [869, 374] width 1390 height 748
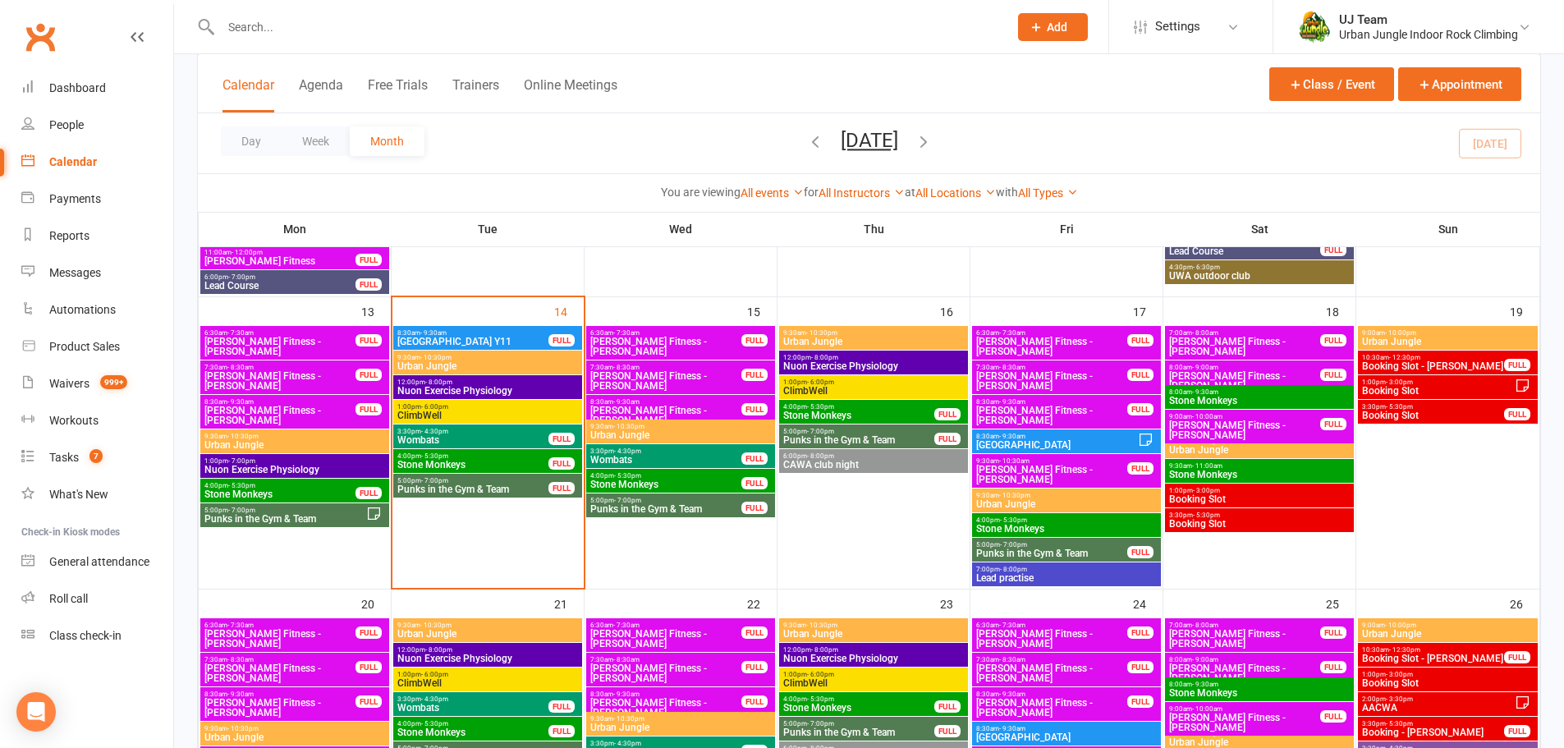
click at [676, 133] on div "Day Week Month [DATE] [DATE] Sun Mon Tue Wed Thu Fri Sat 28 29 30 01 02 03 04 0…" at bounding box center [869, 143] width 1342 height 60
click at [628, 146] on div "Day Week Month [DATE] [DATE] Sun Mon Tue Wed Thu Fri Sat 28 29 30 01 02 03 04 0…" at bounding box center [869, 143] width 1342 height 60
click at [628, 142] on div "Day Week Month [DATE] [DATE] Sun Mon Tue Wed Thu Fri Sat 28 29 30 01 02 03 04 0…" at bounding box center [869, 143] width 1342 height 60
click at [587, 158] on div "Day Week Month [DATE] [DATE] Sun Mon Tue Wed Thu Fri Sat 28 29 30 01 02 03 04 0…" at bounding box center [869, 143] width 1342 height 60
click at [699, 153] on div "Day Week Month [DATE] [DATE] Sun Mon Tue Wed Thu Fri Sat 28 29 30 01 02 03 04 0…" at bounding box center [869, 143] width 1342 height 60
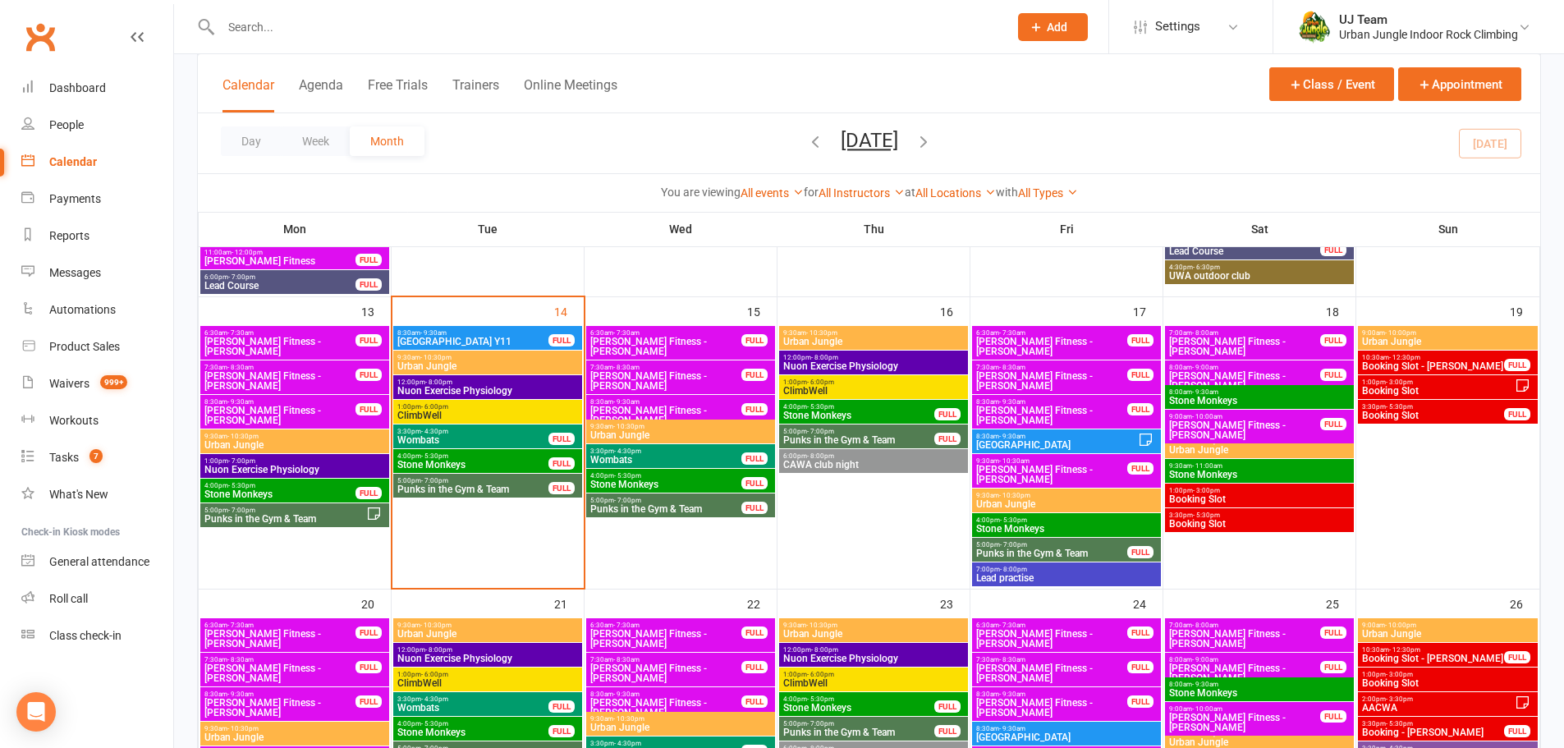
click at [671, 153] on div "Day Week Month [DATE] [DATE] Sun Mon Tue Wed Thu Fri Sat 28 29 30 01 02 03 04 0…" at bounding box center [869, 143] width 1342 height 60
click at [614, 145] on div "Day Week Month [DATE] [DATE] Sun Mon Tue Wed Thu Fri Sat 28 29 30 01 02 03 04 0…" at bounding box center [869, 143] width 1342 height 60
drag, startPoint x: 633, startPoint y: 144, endPoint x: 1082, endPoint y: 140, distance: 449.0
click at [1082, 140] on div "Day Week Month [DATE] [DATE] Sun Mon Tue Wed Thu Fri Sat 28 29 30 01 02 03 04 0…" at bounding box center [869, 143] width 1342 height 60
click at [1040, 152] on div "Day Week Month [DATE] [DATE] Sun Mon Tue Wed Thu Fri Sat 28 29 30 01 02 03 04 0…" at bounding box center [869, 143] width 1342 height 60
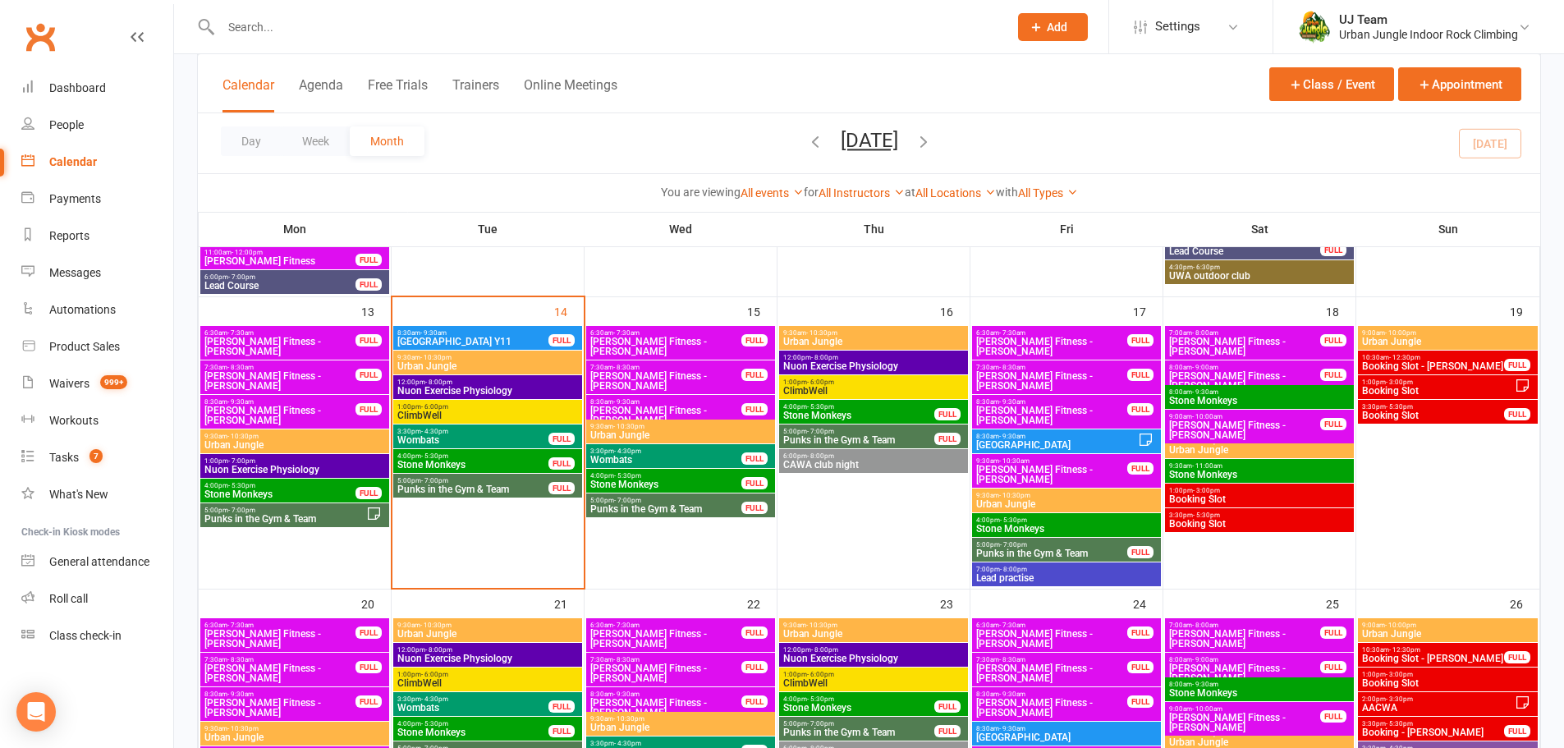
drag, startPoint x: 912, startPoint y: 140, endPoint x: 1082, endPoint y: 160, distance: 171.1
click at [1002, 146] on div "Day Week Month [DATE] [DATE] Sun Mon Tue Wed Thu Fri Sat 28 29 30 01 02 03 04 0…" at bounding box center [869, 143] width 1342 height 60
click at [1083, 160] on div "Day Week Month [DATE] [DATE] Sun Mon Tue Wed Thu Fri Sat 28 29 30 01 02 03 04 0…" at bounding box center [869, 143] width 1342 height 60
click at [640, 148] on div "Day Week Month [DATE] [DATE] Sun Mon Tue Wed Thu Fri Sat 28 29 30 01 02 03 04 0…" at bounding box center [869, 143] width 1342 height 60
click at [1119, 142] on div "Day Week Month [DATE] [DATE] Sun Mon Tue Wed Thu Fri Sat 28 29 30 01 02 03 04 0…" at bounding box center [869, 143] width 1342 height 60
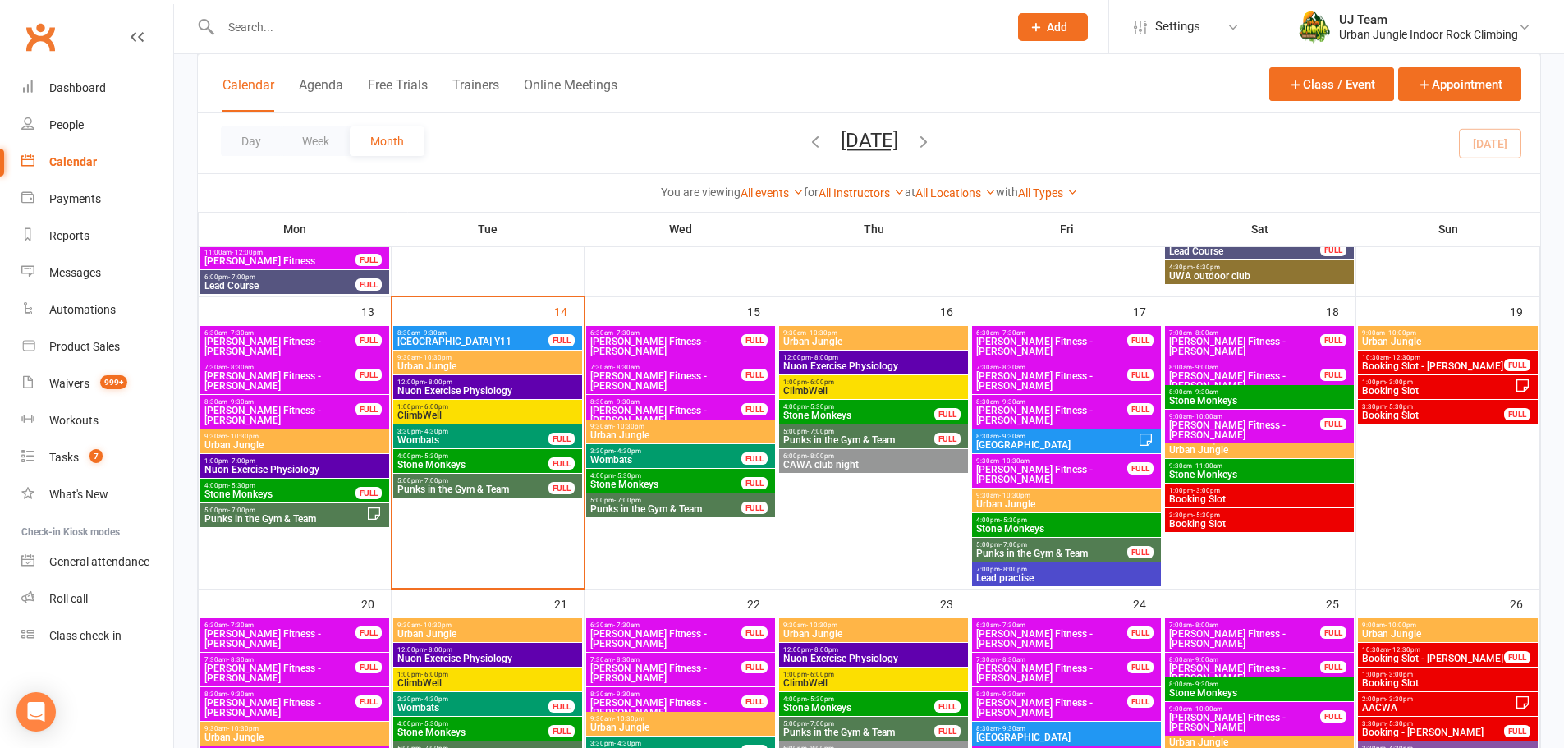
click at [1134, 162] on div "Day Week Month [DATE] [DATE] Sun Mon Tue Wed Thu Fri Sat 28 29 30 01 02 03 04 0…" at bounding box center [869, 143] width 1342 height 60
click at [397, 33] on input "text" at bounding box center [606, 27] width 781 height 23
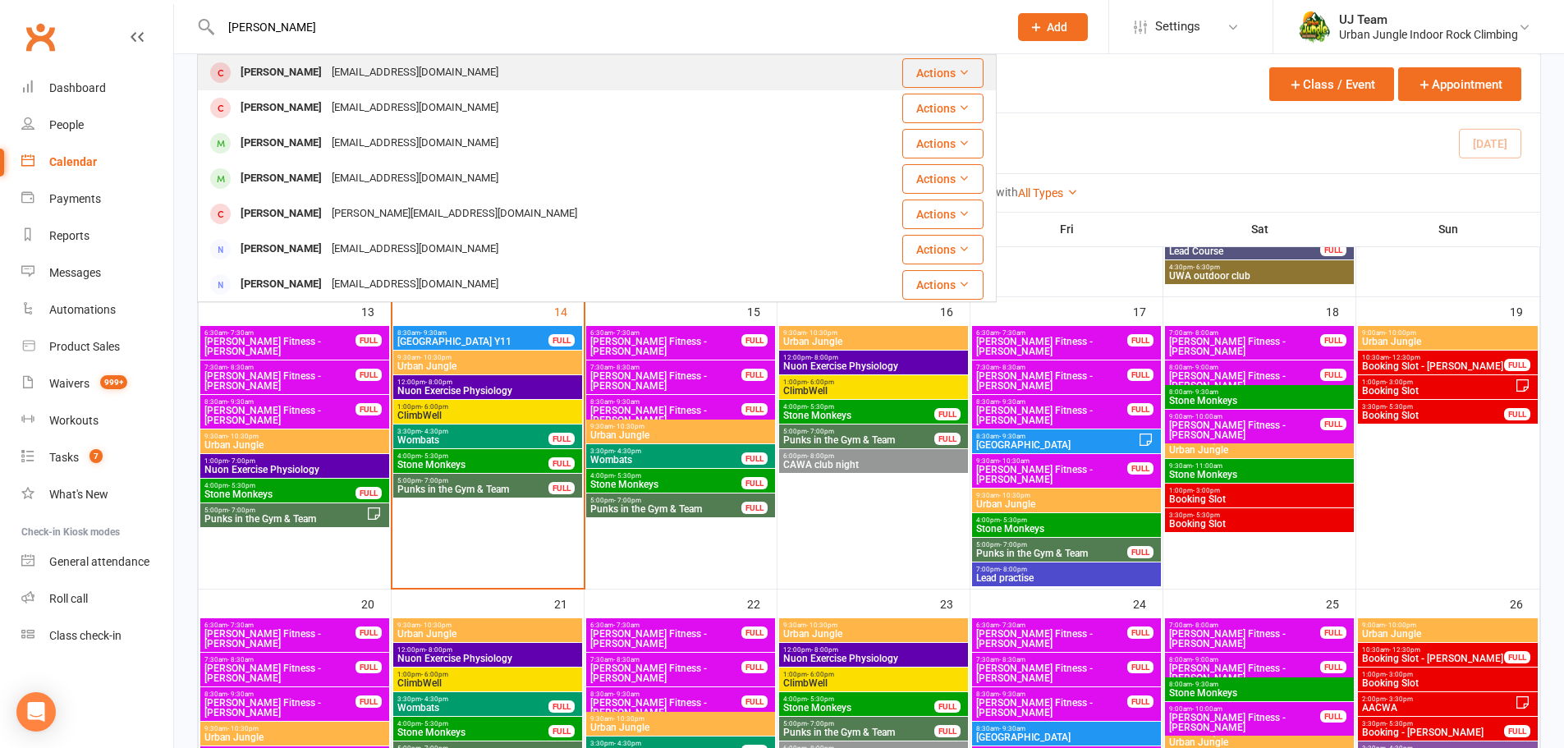
type input "[PERSON_NAME]"
click at [361, 73] on div "[EMAIL_ADDRESS][DOMAIN_NAME]" at bounding box center [415, 73] width 176 height 24
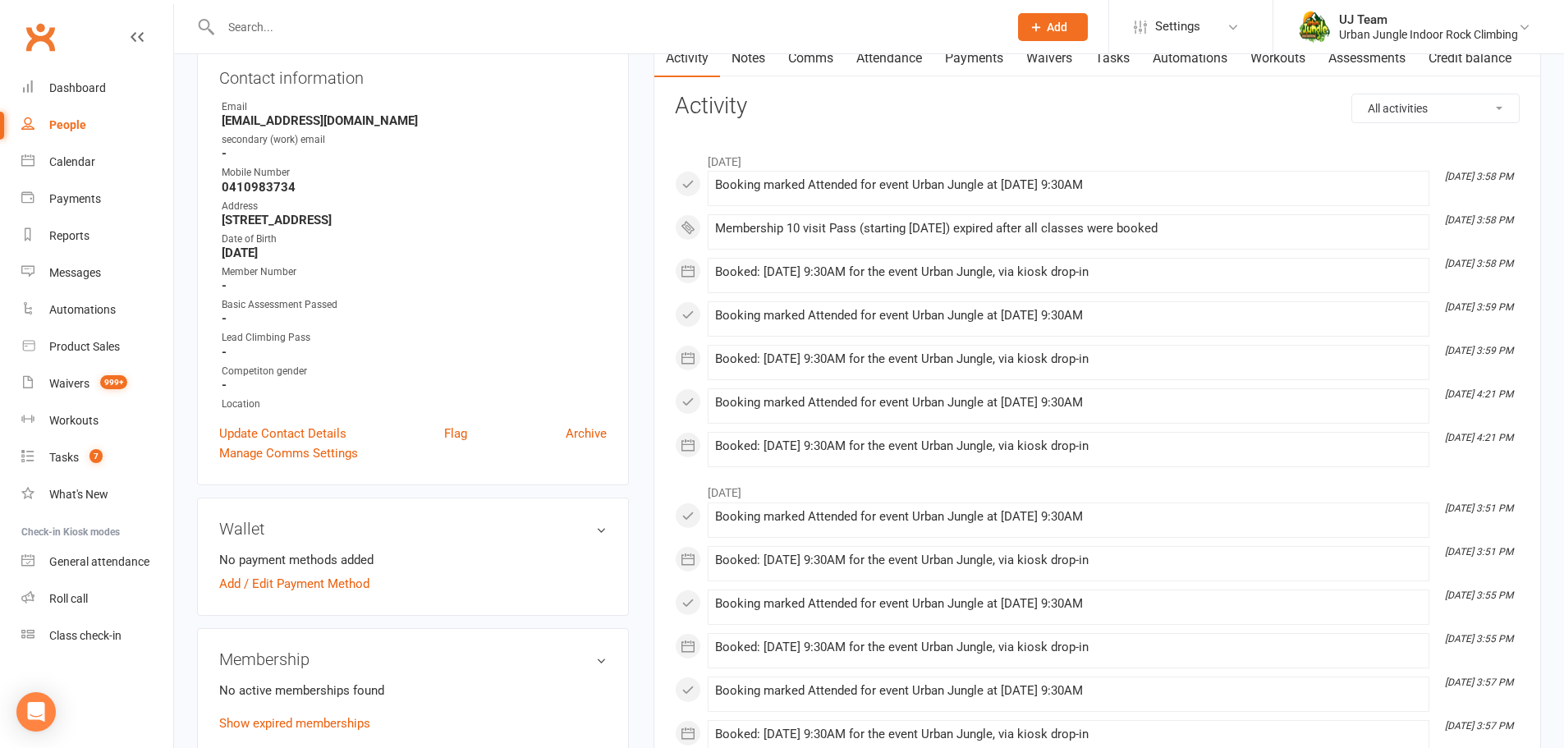
scroll to position [493, 0]
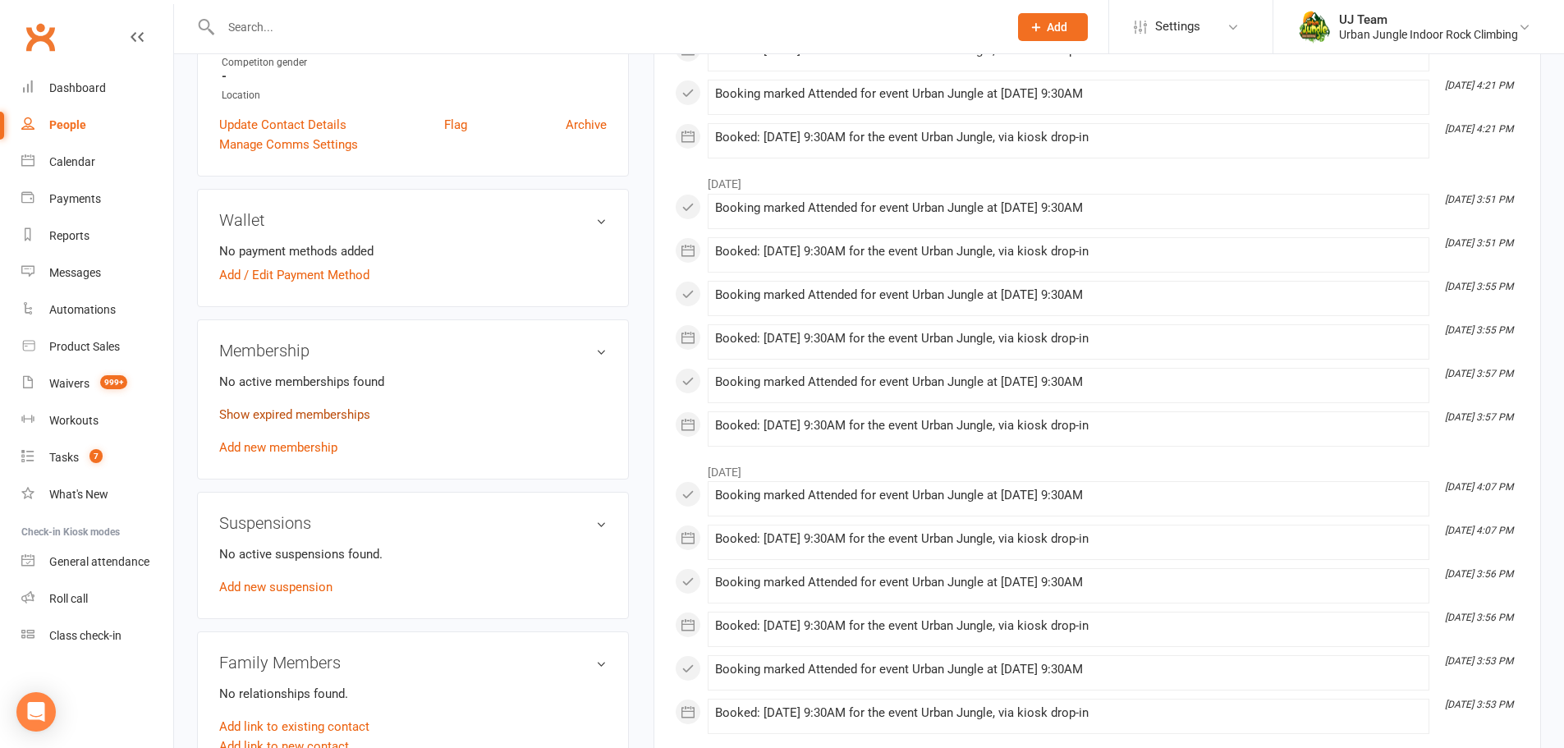
click at [285, 417] on link "Show expired memberships" at bounding box center [294, 414] width 151 height 15
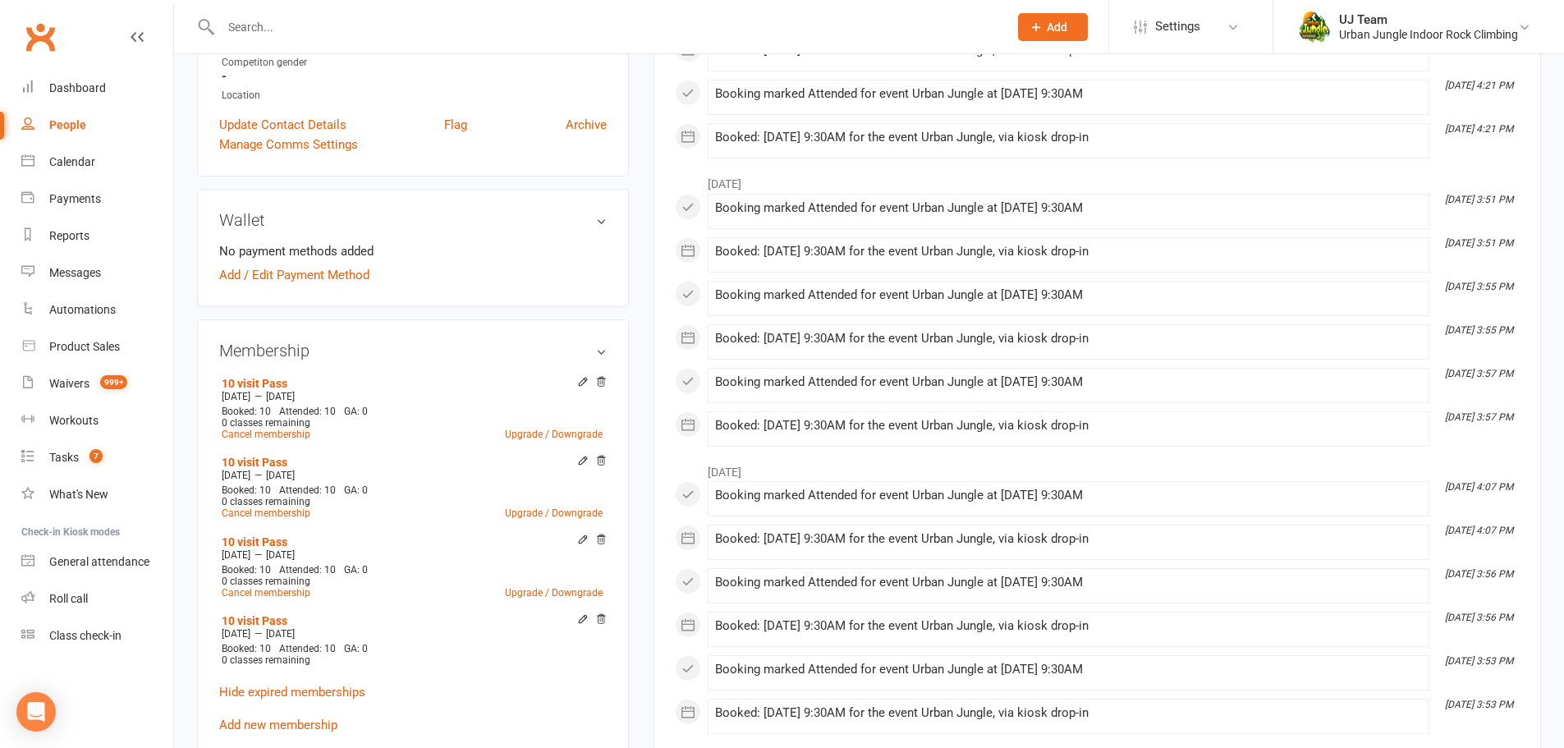
scroll to position [0, 0]
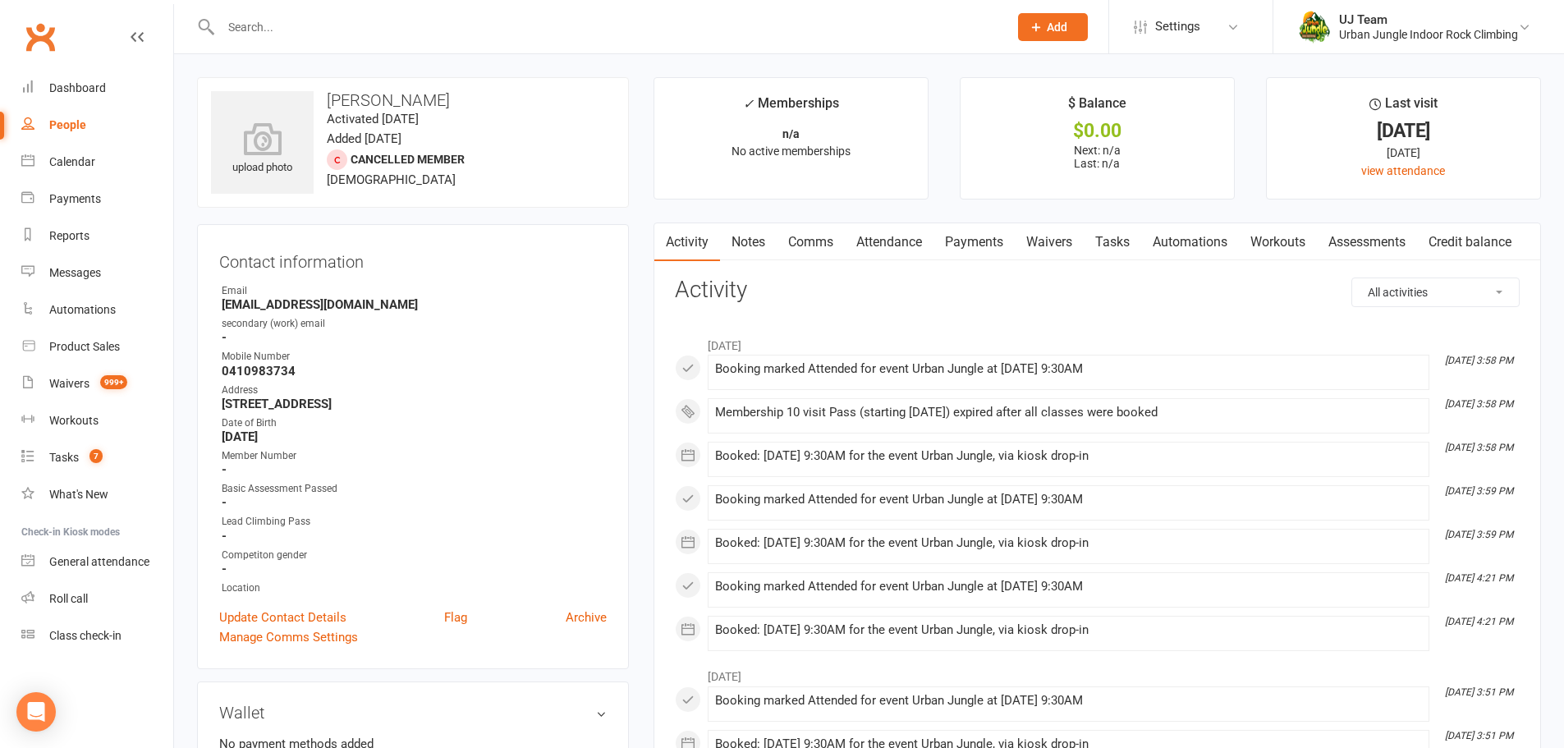
drag, startPoint x: 329, startPoint y: 94, endPoint x: 421, endPoint y: 94, distance: 91.9
click at [421, 94] on h3 "[PERSON_NAME]" at bounding box center [413, 100] width 404 height 18
copy h3 "[PERSON_NAME]"
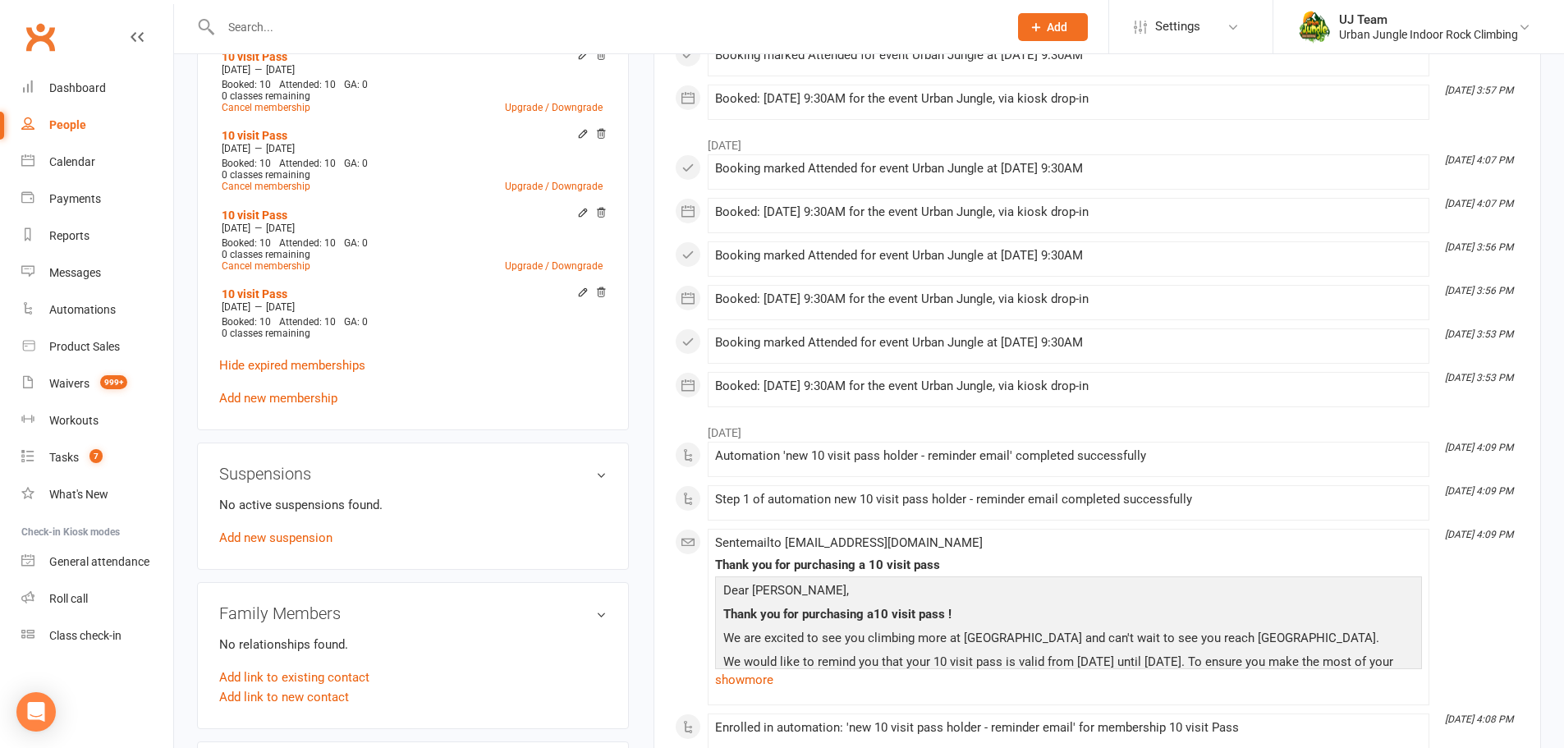
scroll to position [821, 0]
click at [264, 392] on link "Add new membership" at bounding box center [278, 396] width 118 height 15
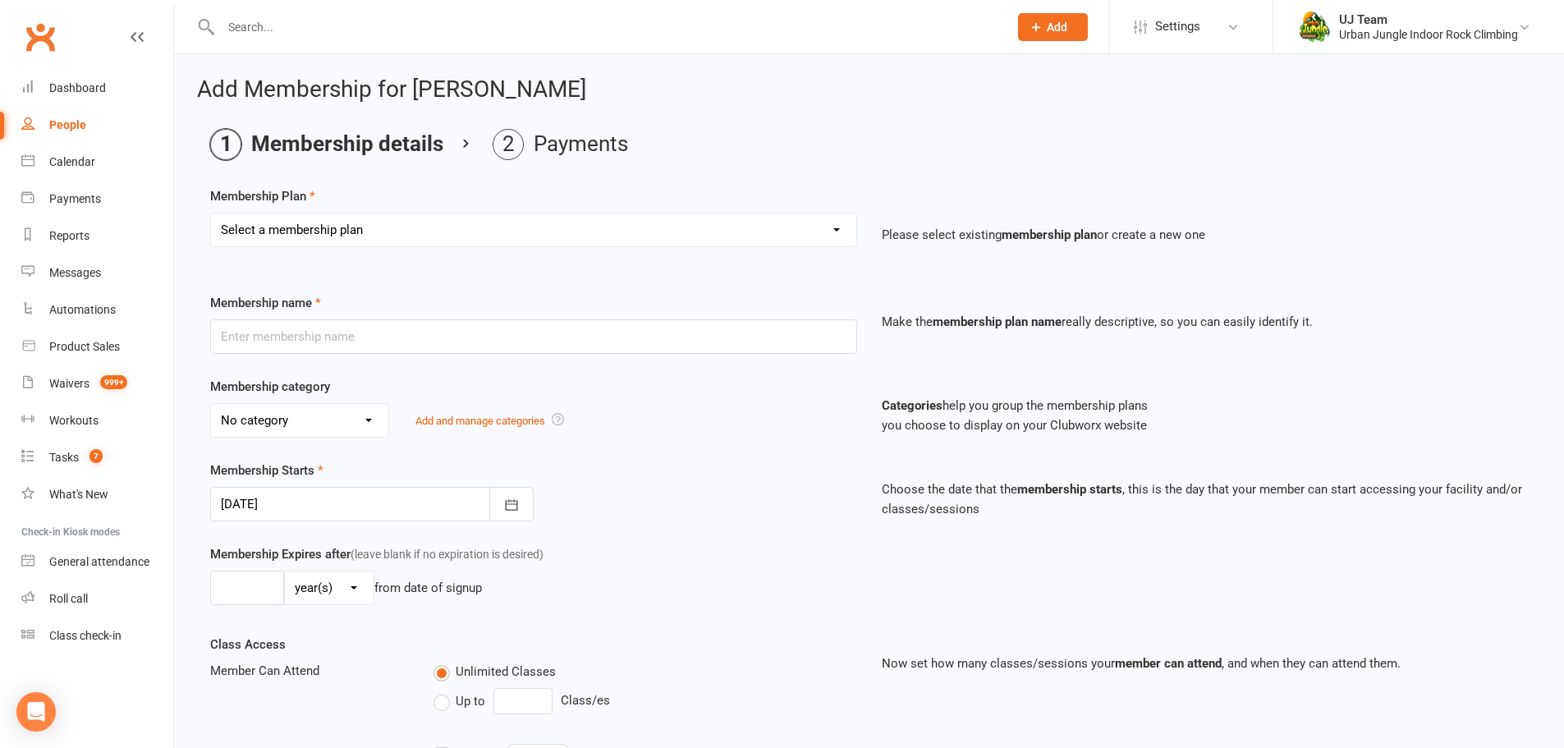
click at [748, 125] on div "Add Membership for Vanitha J Membership details Payments Membership Plan Select…" at bounding box center [869, 568] width 1390 height 1029
click at [355, 236] on select "Select a membership plan Create new Membership Plan 10 visit Pass 10 visit Pass…" at bounding box center [533, 229] width 645 height 33
select select "1"
click at [211, 213] on select "Select a membership plan Create new Membership Plan 10 visit Pass 10 visit Pass…" at bounding box center [533, 229] width 645 height 33
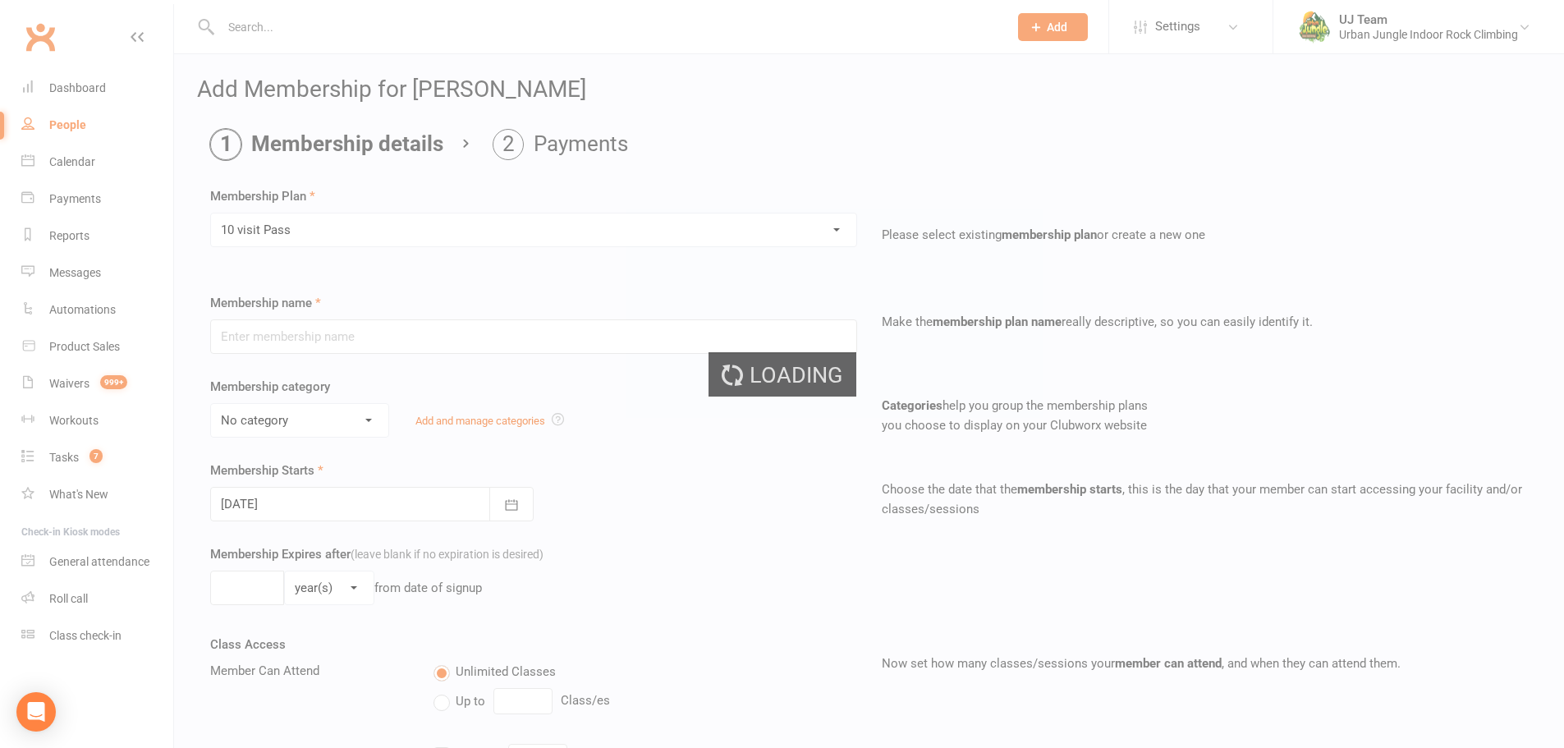
type input "10 visit Pass"
select select "5"
type input "12"
select select "2"
type input "10"
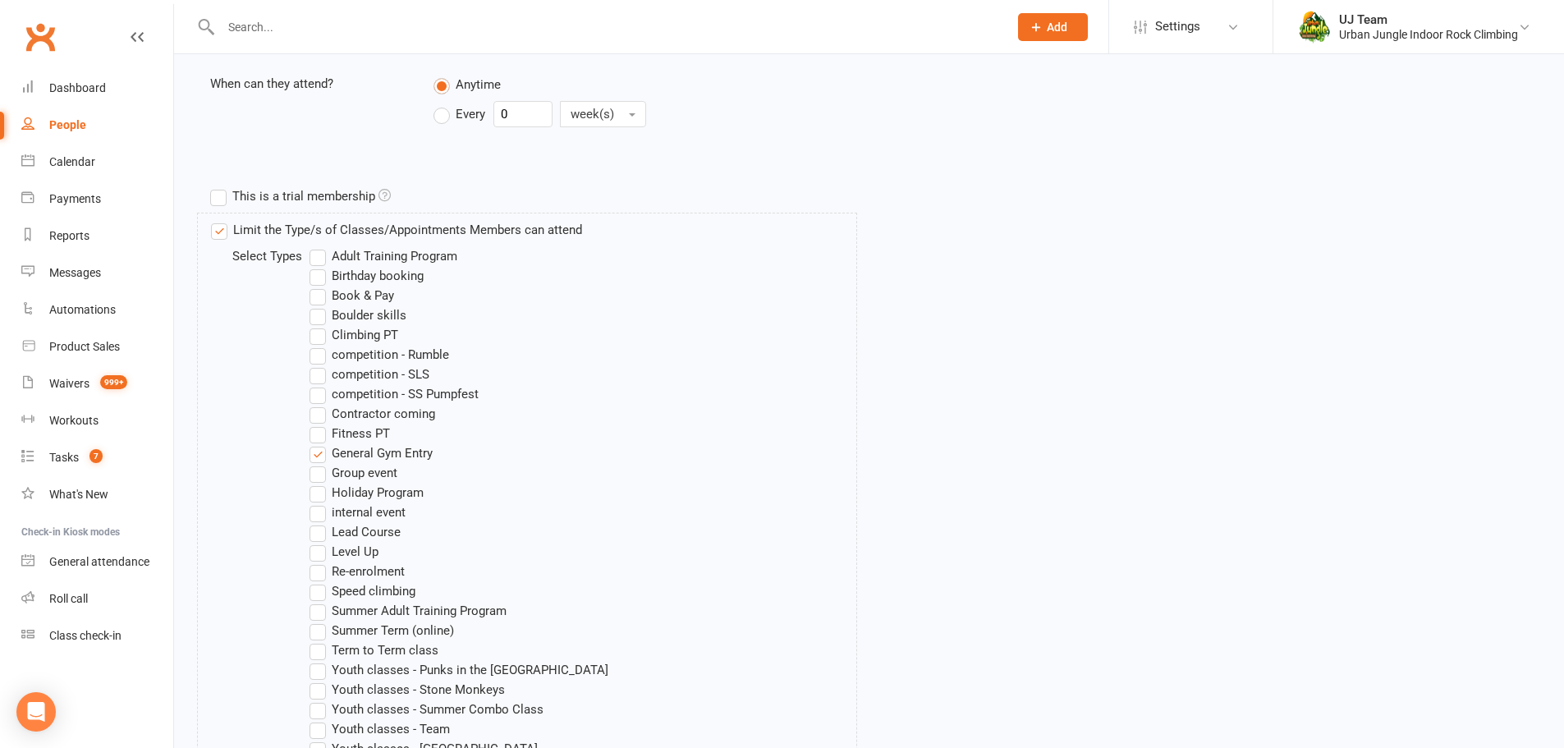
scroll to position [952, 0]
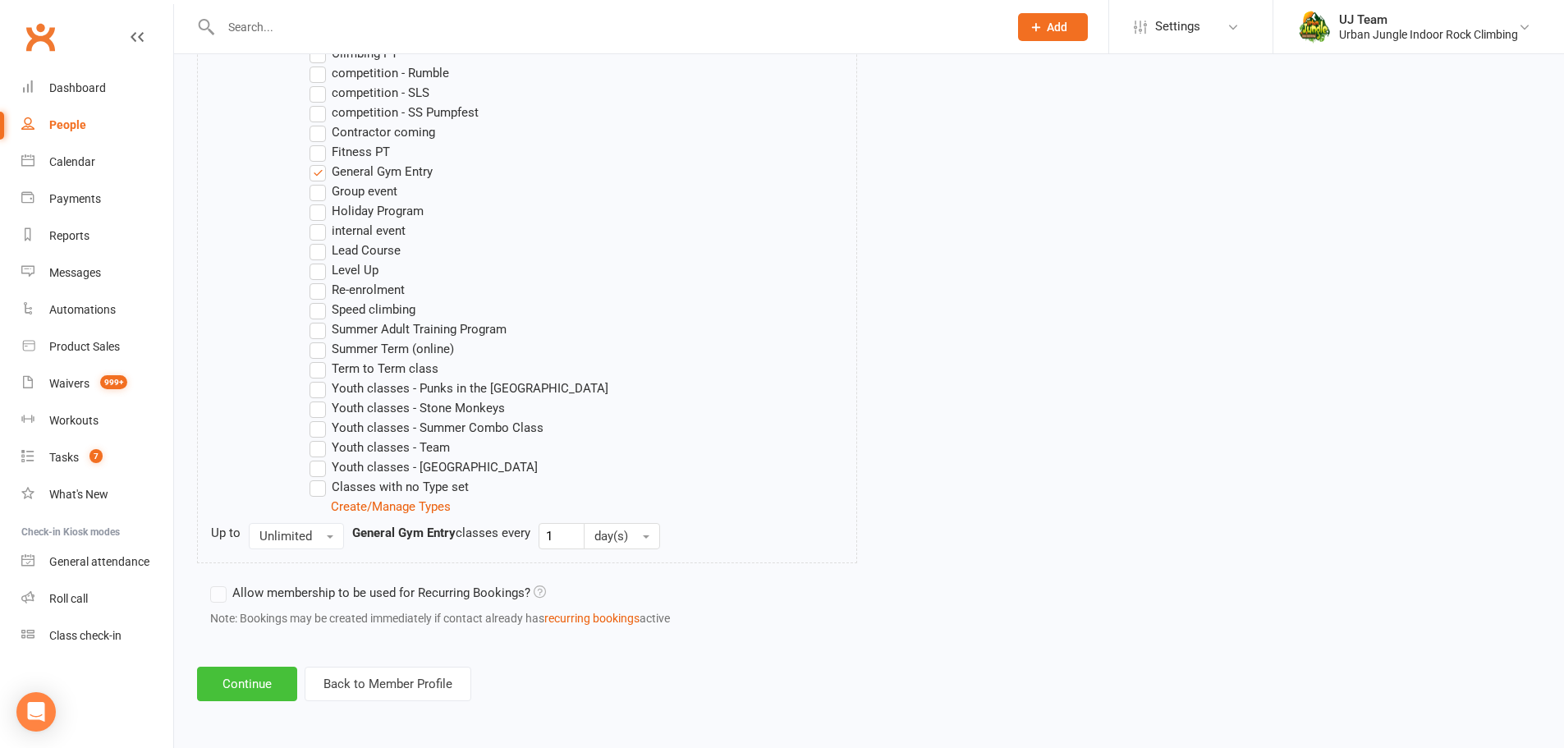
click at [259, 680] on button "Continue" at bounding box center [247, 684] width 100 height 34
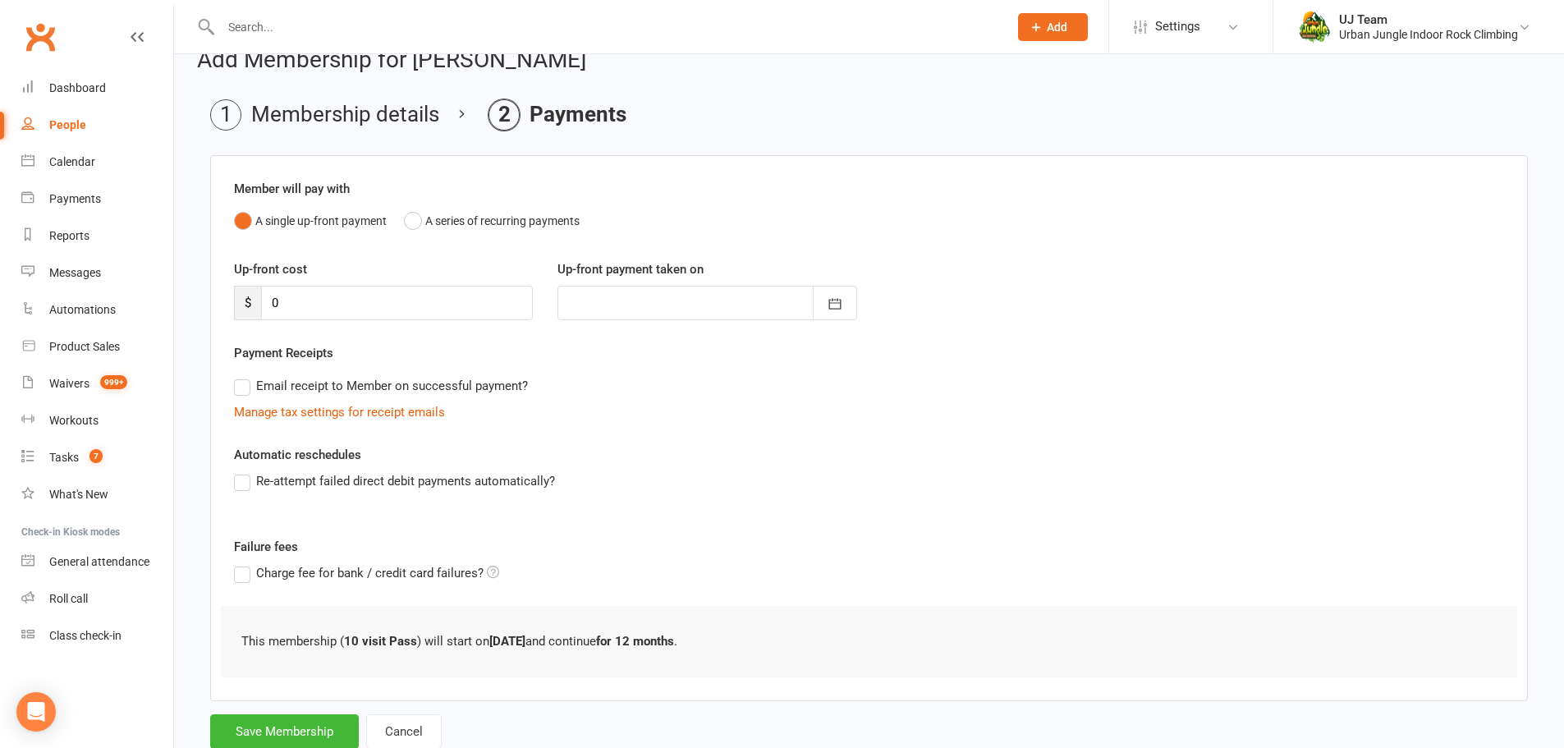
scroll to position [80, 0]
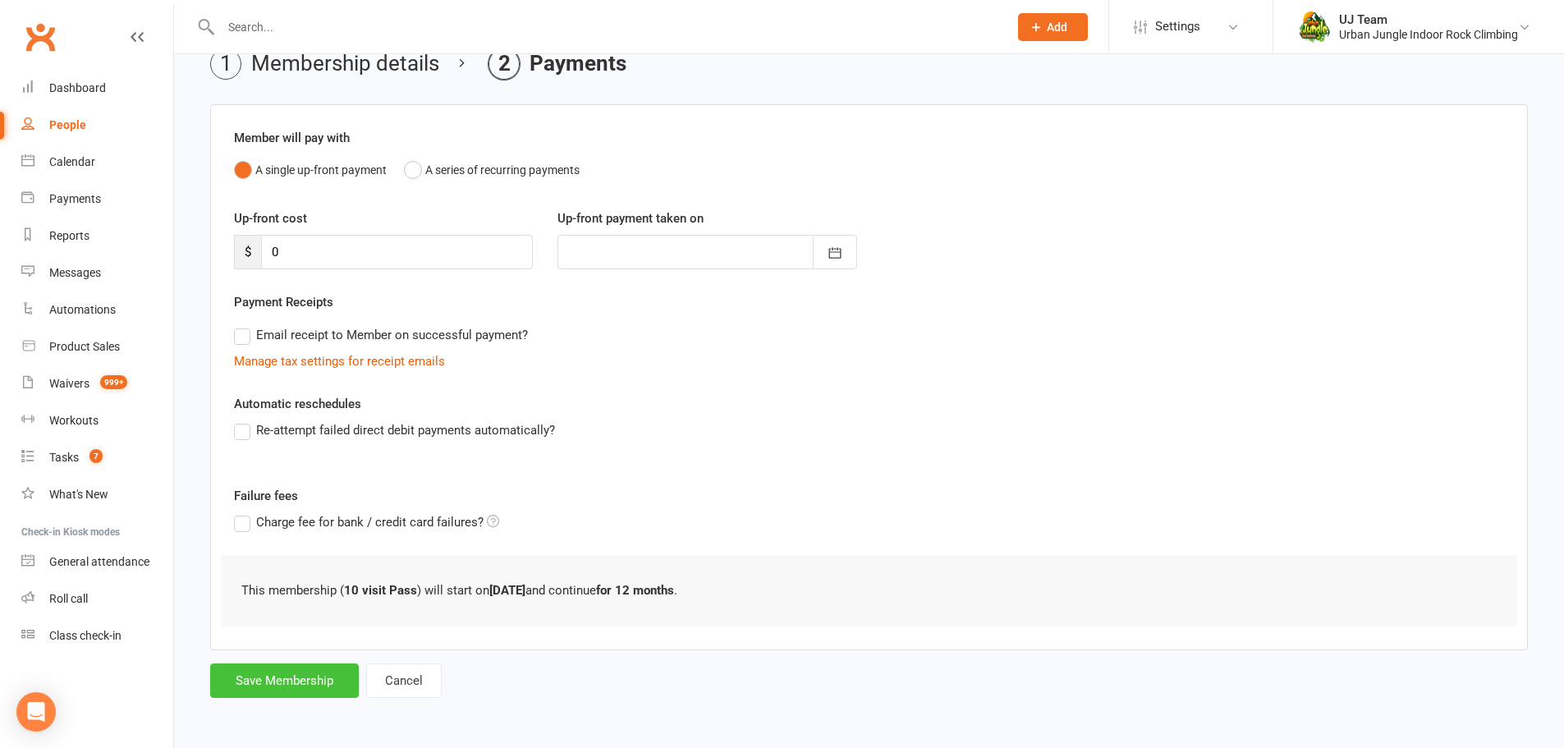
click at [299, 677] on button "Save Membership" at bounding box center [284, 680] width 149 height 34
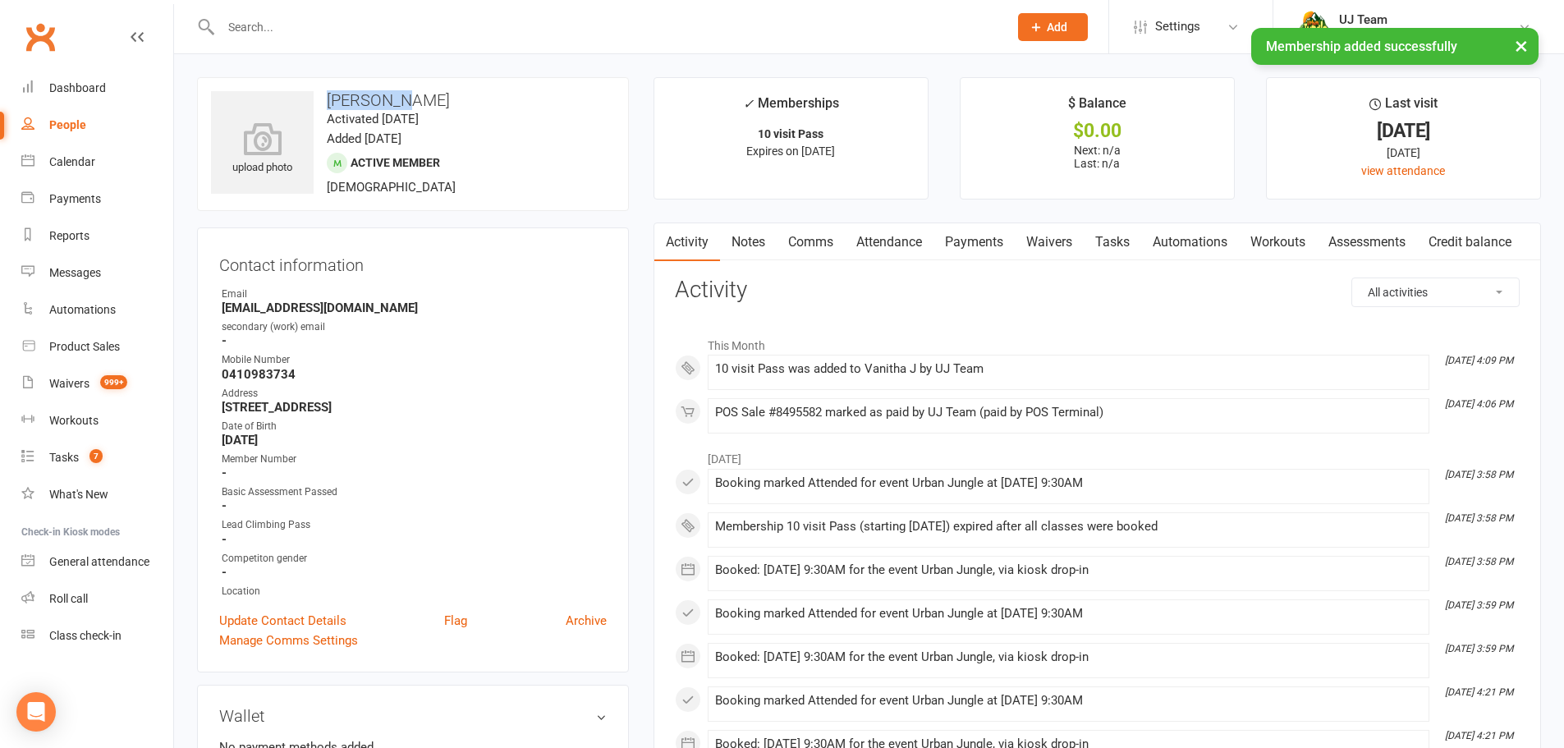
drag, startPoint x: 323, startPoint y: 100, endPoint x: 439, endPoint y: 92, distance: 116.9
click at [434, 91] on h3 "[PERSON_NAME]" at bounding box center [413, 100] width 404 height 18
copy h3 "[PERSON_NAME]"
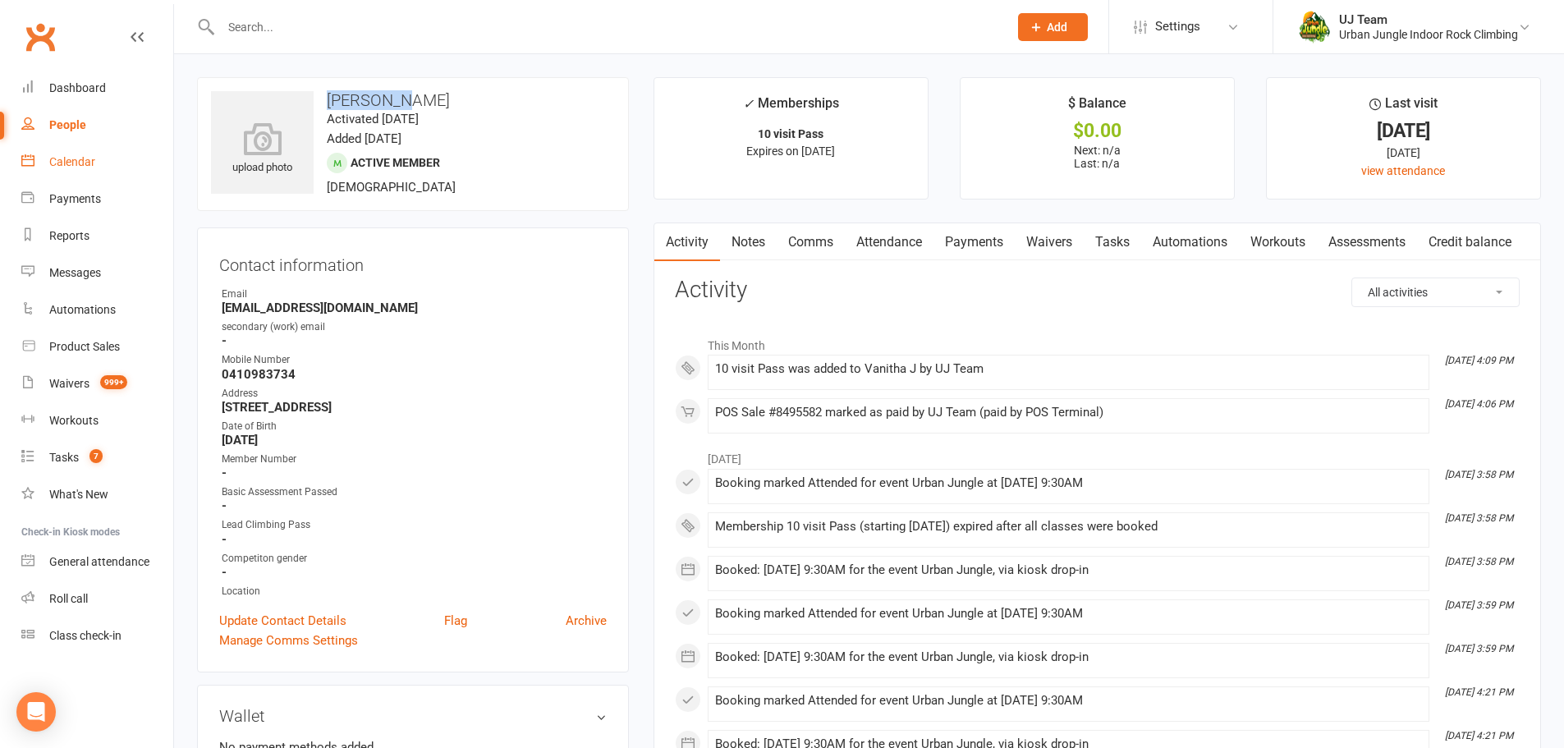
click at [72, 166] on div "Calendar" at bounding box center [72, 161] width 46 height 13
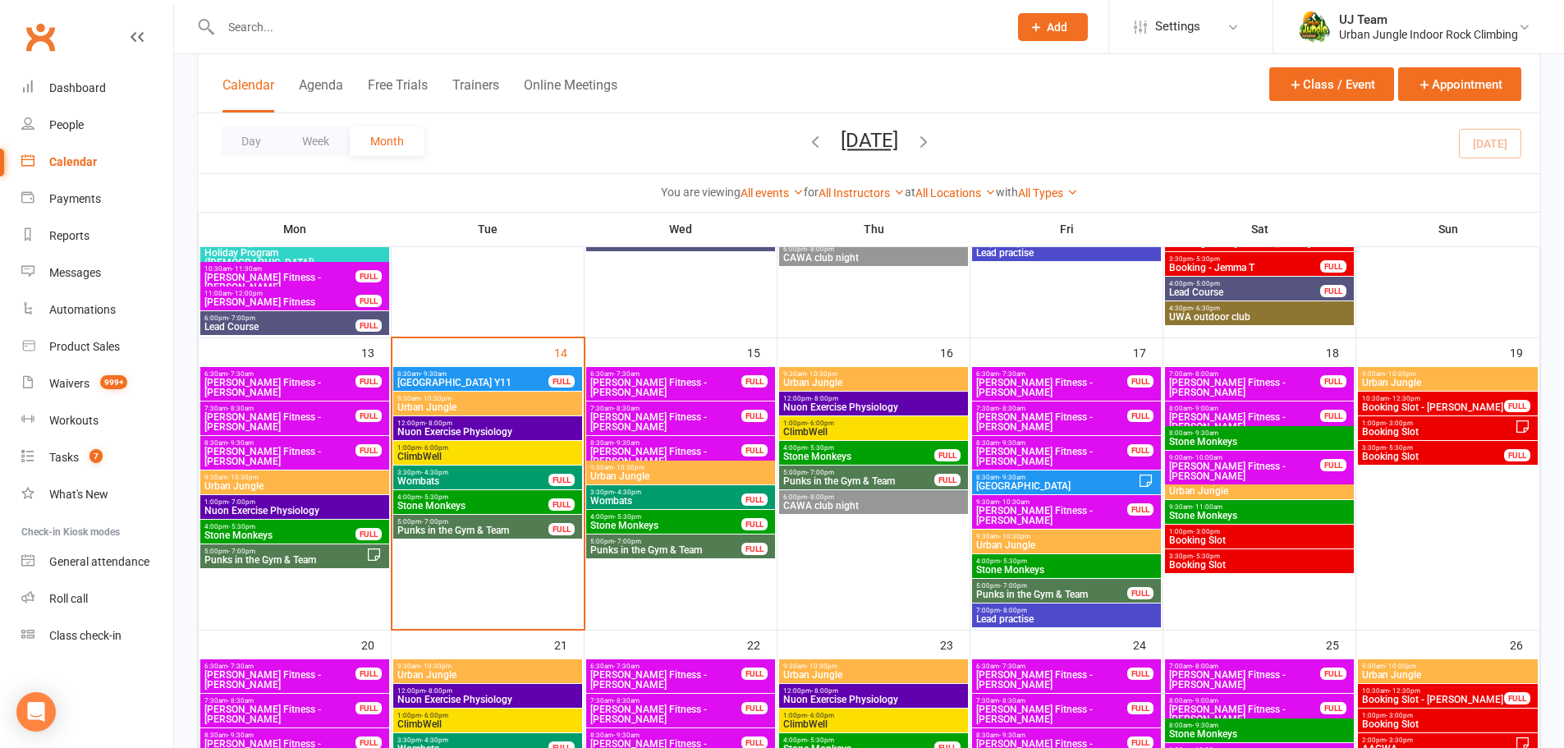
scroll to position [575, 0]
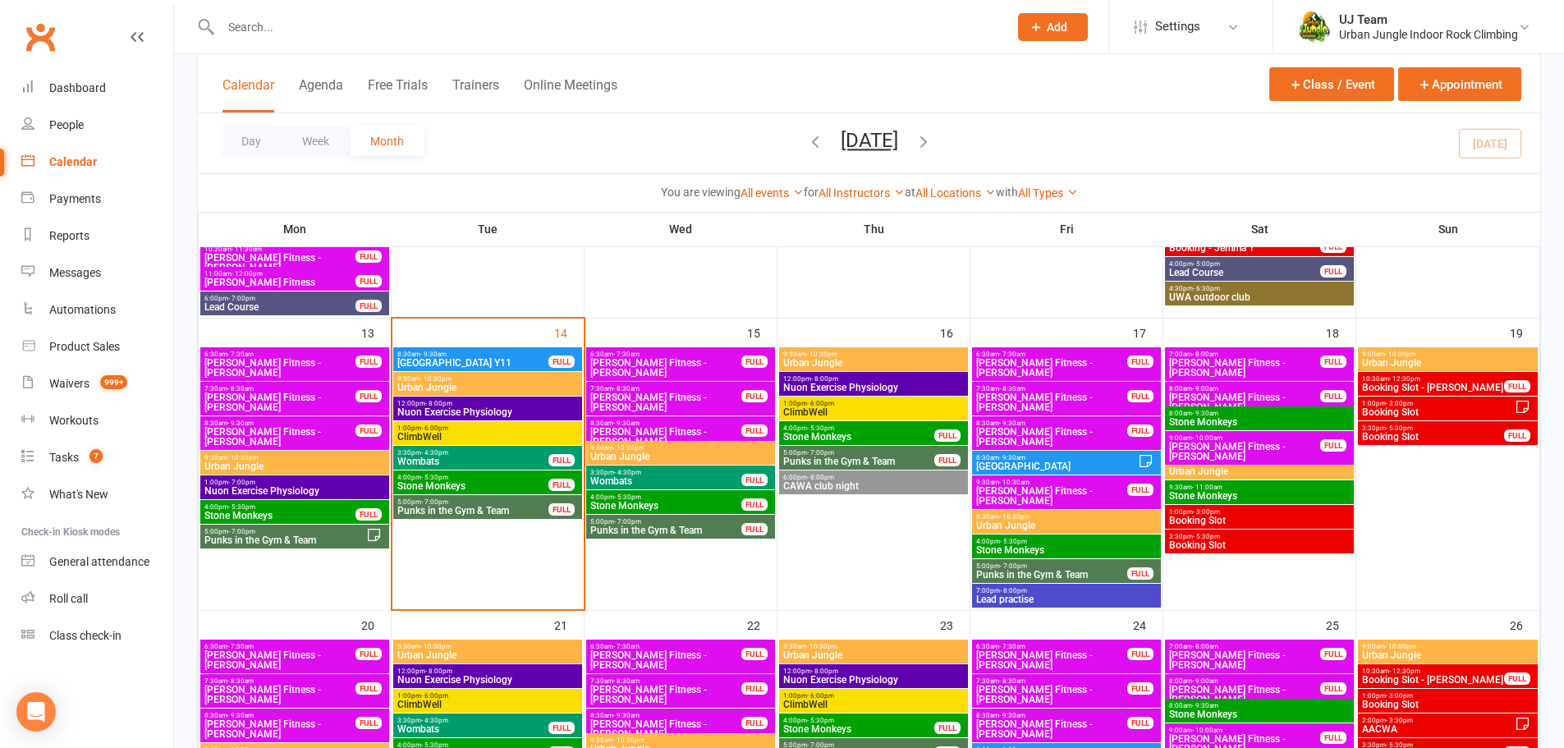
click at [933, 140] on icon "button" at bounding box center [923, 141] width 18 height 18
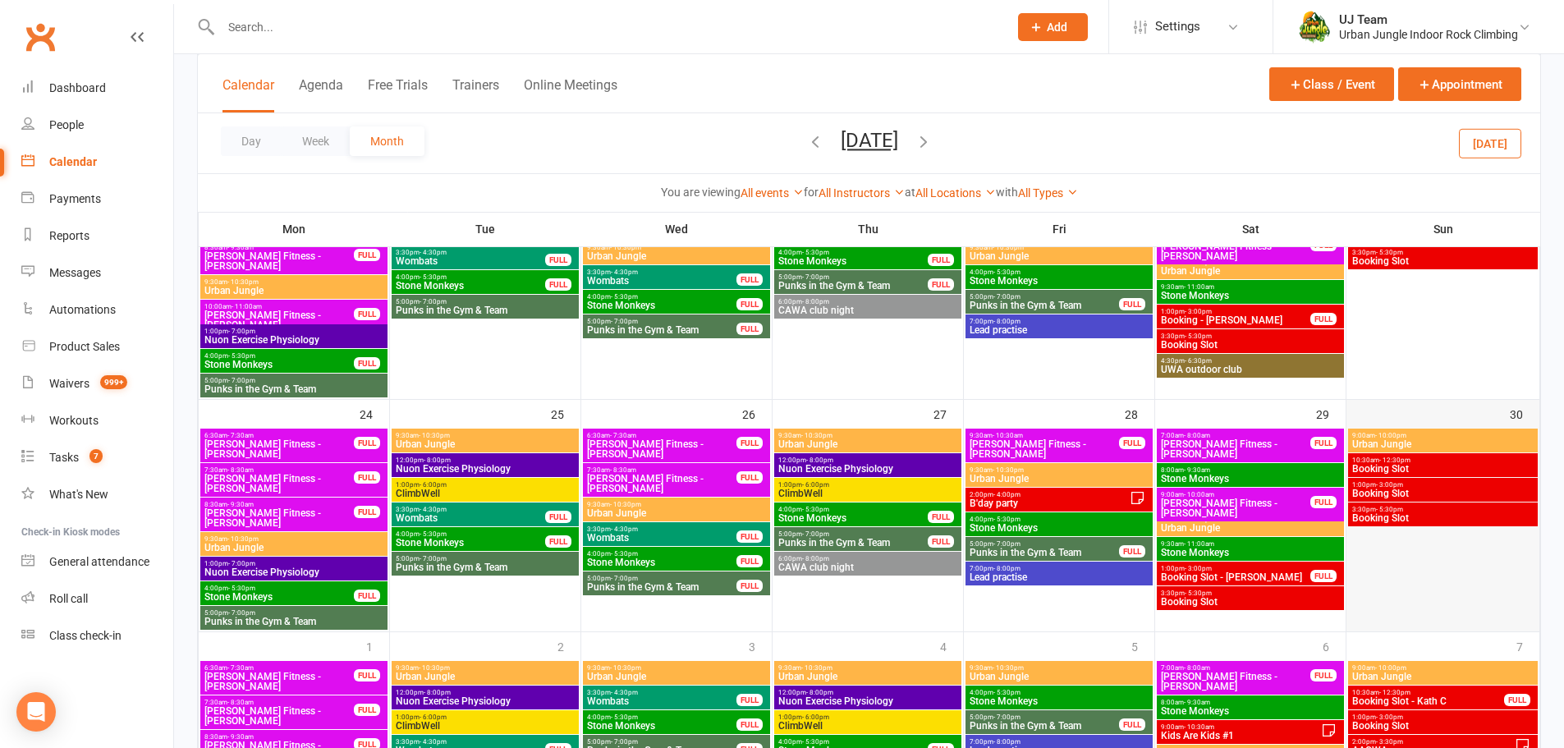
scroll to position [985, 0]
